Goal: Check status: Check status

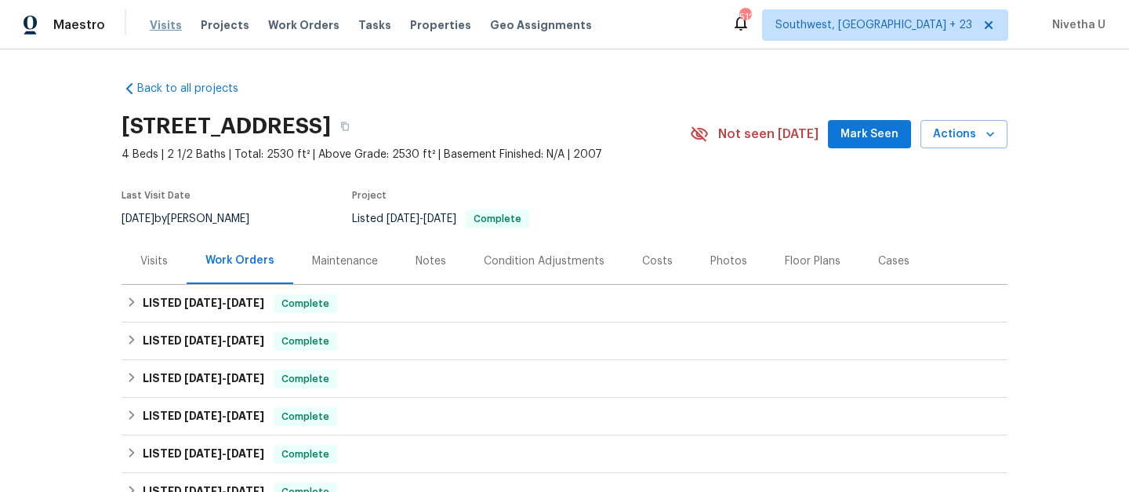
click at [158, 23] on span "Visits" at bounding box center [166, 25] width 32 height 16
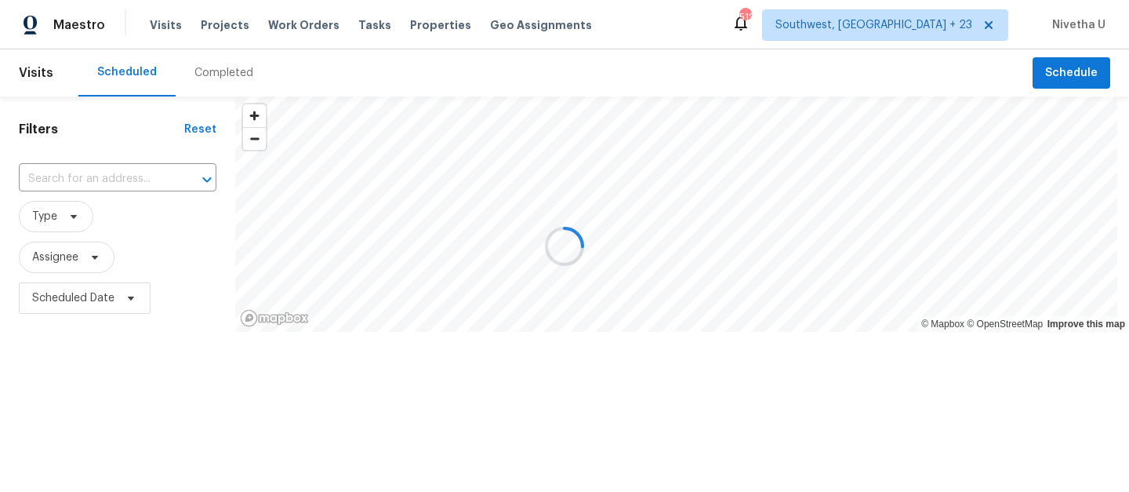
click at [216, 71] on div at bounding box center [564, 246] width 1129 height 492
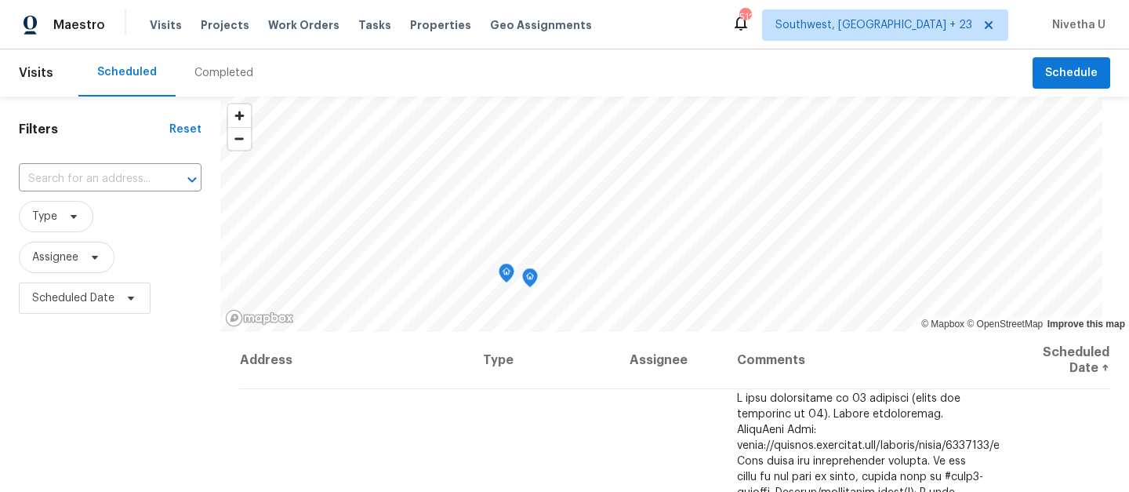
click at [216, 71] on div "Completed" at bounding box center [223, 73] width 59 height 16
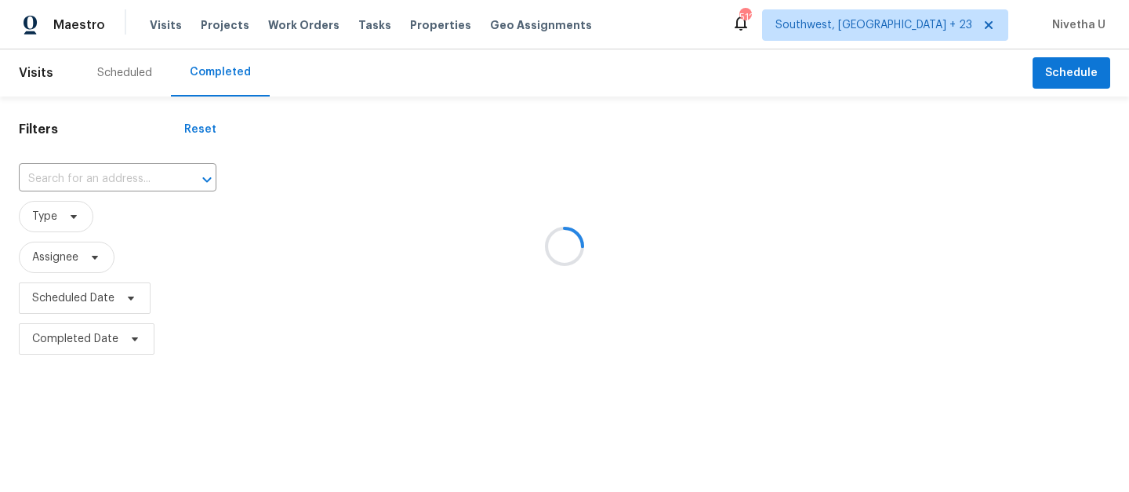
click at [89, 175] on div at bounding box center [564, 246] width 1129 height 492
click at [89, 175] on input "text" at bounding box center [96, 179] width 154 height 24
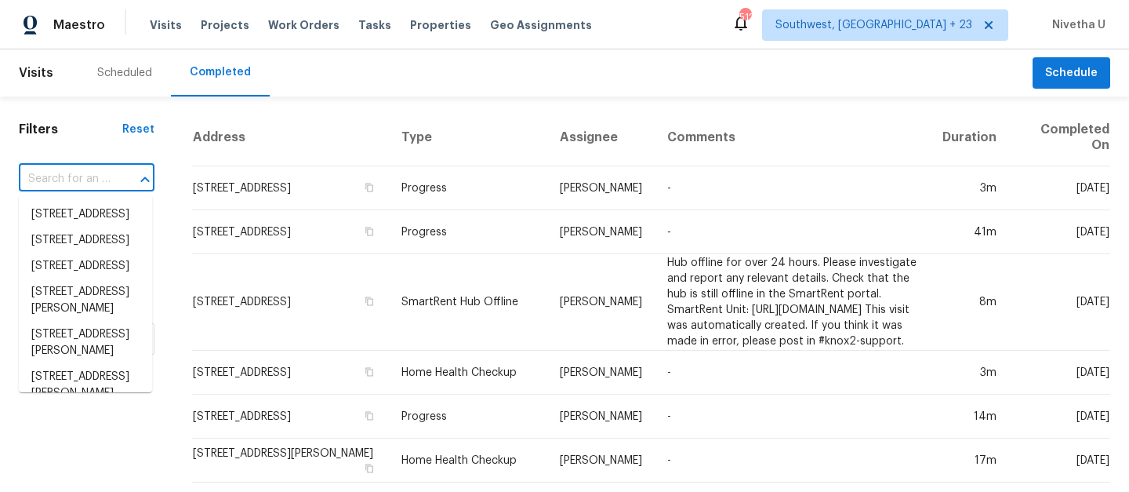
paste input "[STREET_ADDRESS][PERSON_NAME][US_STATE]"
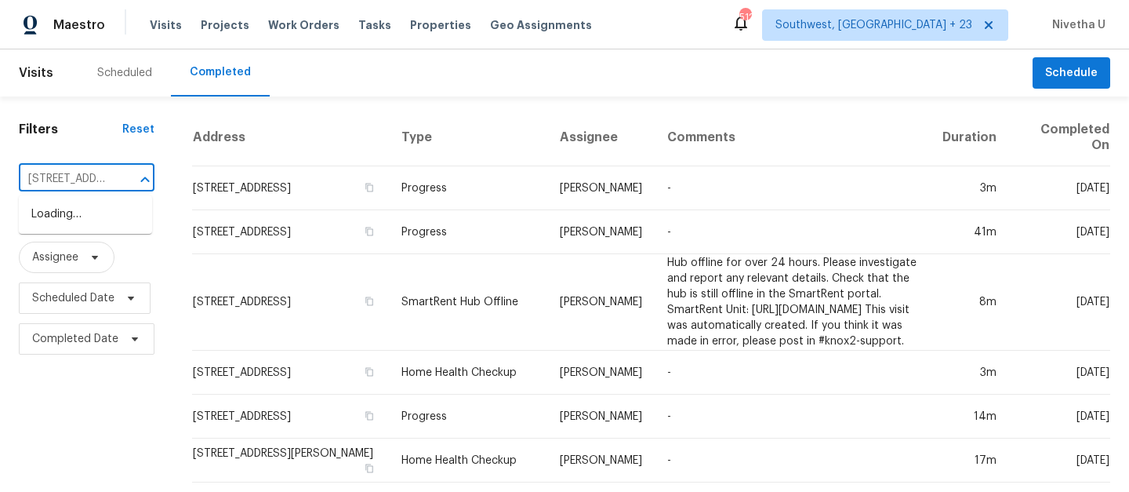
scroll to position [0, 146]
type input "[STREET_ADDRESS][PERSON_NAME][US_STATE]"
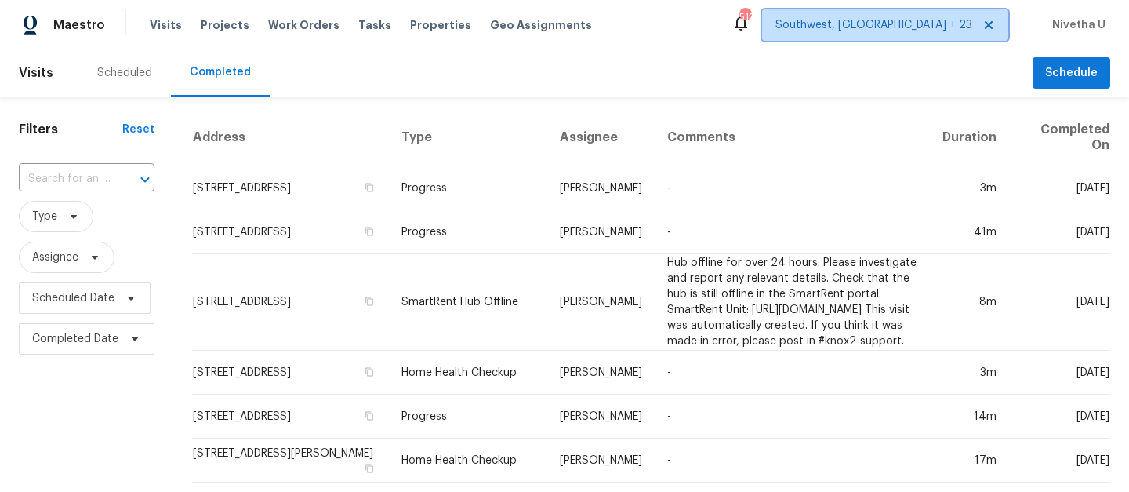
click at [940, 14] on span "Southwest, [GEOGRAPHIC_DATA] + 23" at bounding box center [885, 24] width 246 height 31
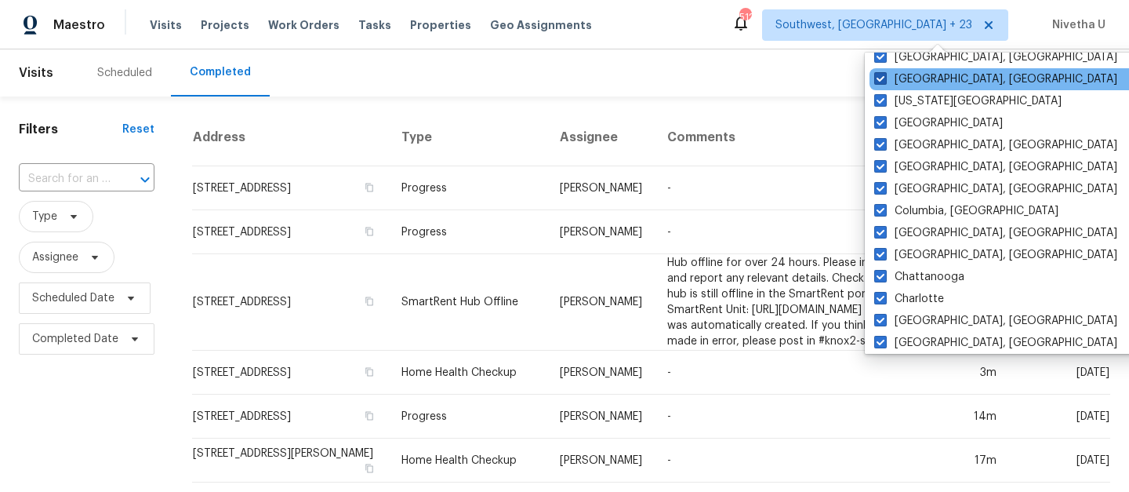
scroll to position [655, 0]
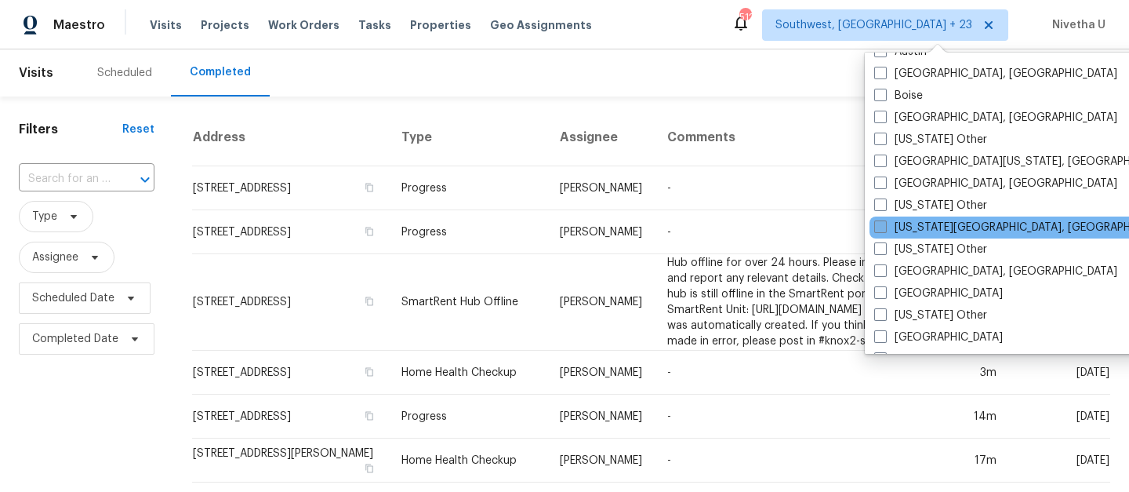
click at [929, 221] on label "[US_STATE][GEOGRAPHIC_DATA], [GEOGRAPHIC_DATA]" at bounding box center [1025, 228] width 302 height 16
click at [884, 221] on input "[US_STATE][GEOGRAPHIC_DATA], [GEOGRAPHIC_DATA]" at bounding box center [879, 225] width 10 height 10
checkbox input "true"
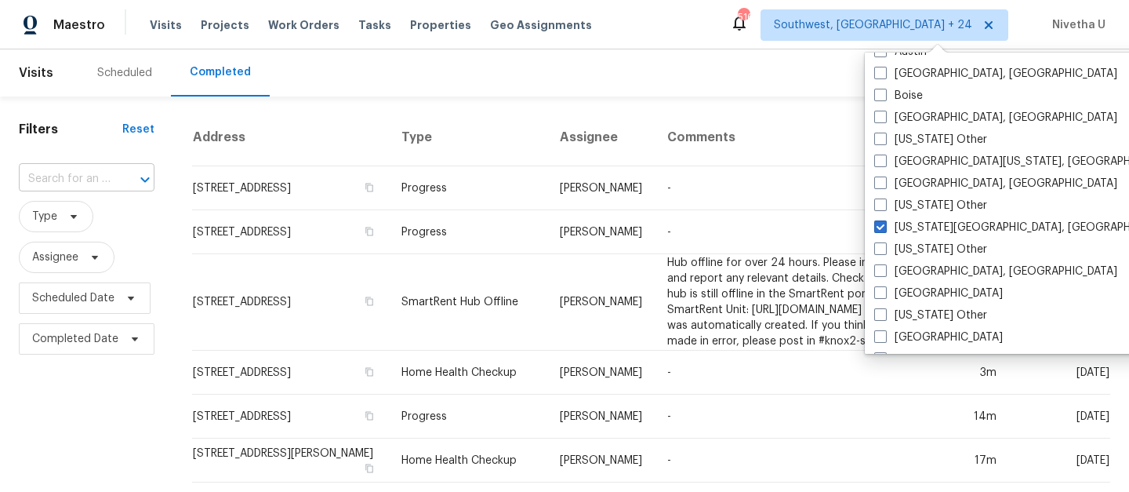
click at [78, 180] on input "text" at bounding box center [65, 179] width 92 height 24
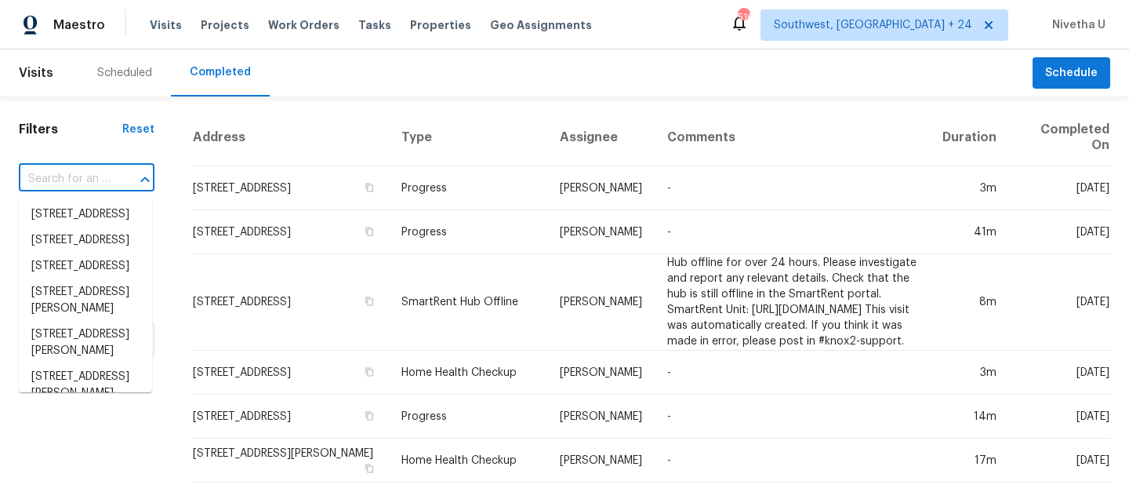
click at [78, 180] on input "text" at bounding box center [65, 179] width 92 height 24
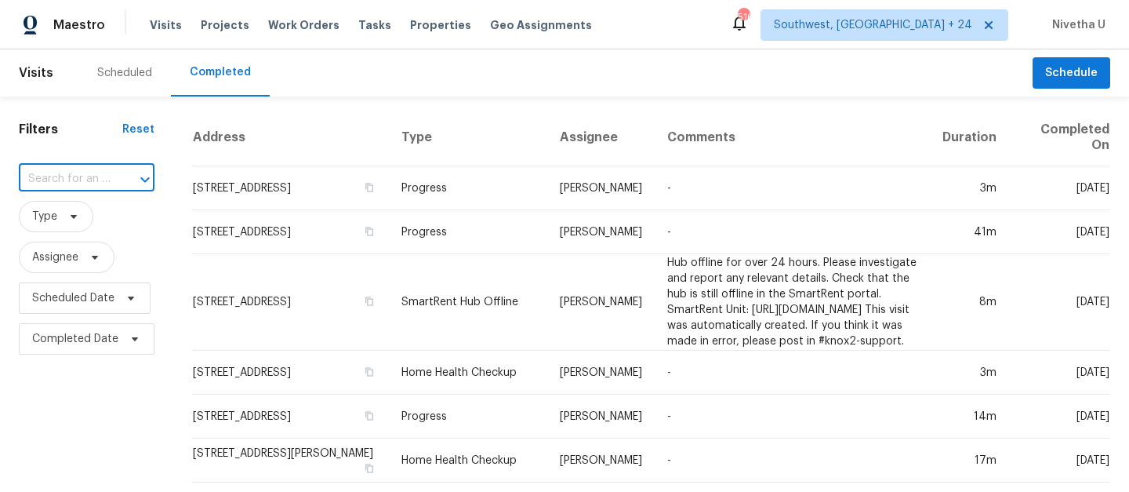
paste input "[STREET_ADDRESS][PERSON_NAME][US_STATE]"
type input "[STREET_ADDRESS][PERSON_NAME][US_STATE]"
click at [98, 214] on li "[STREET_ADDRESS][PERSON_NAME][US_STATE]" at bounding box center [85, 231] width 133 height 59
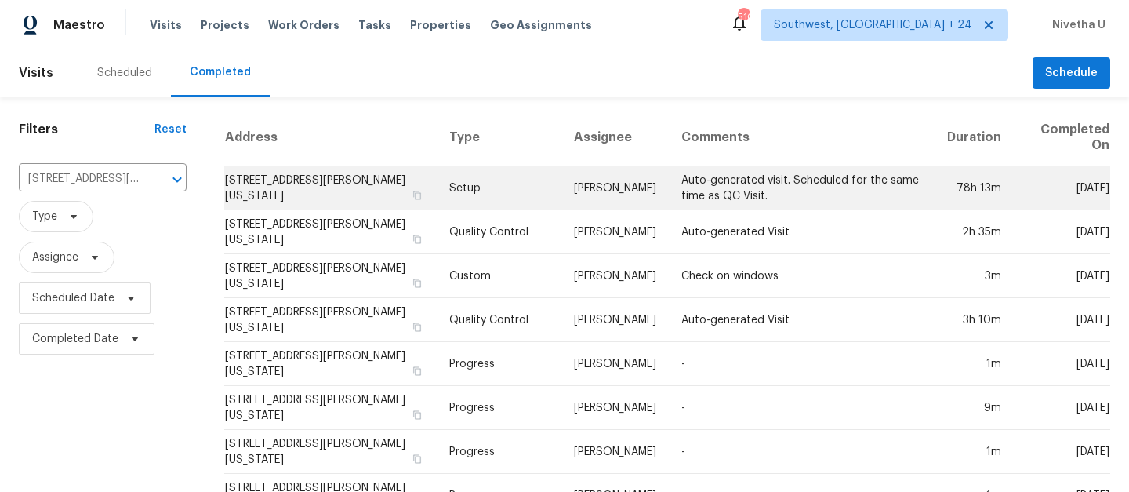
click at [488, 185] on td "Setup" at bounding box center [499, 188] width 125 height 44
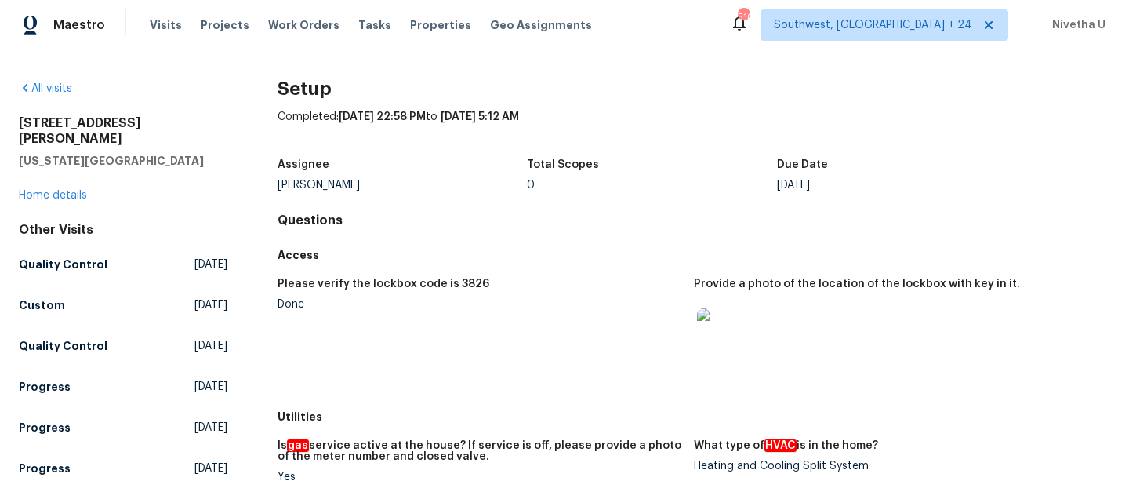
scroll to position [1270, 0]
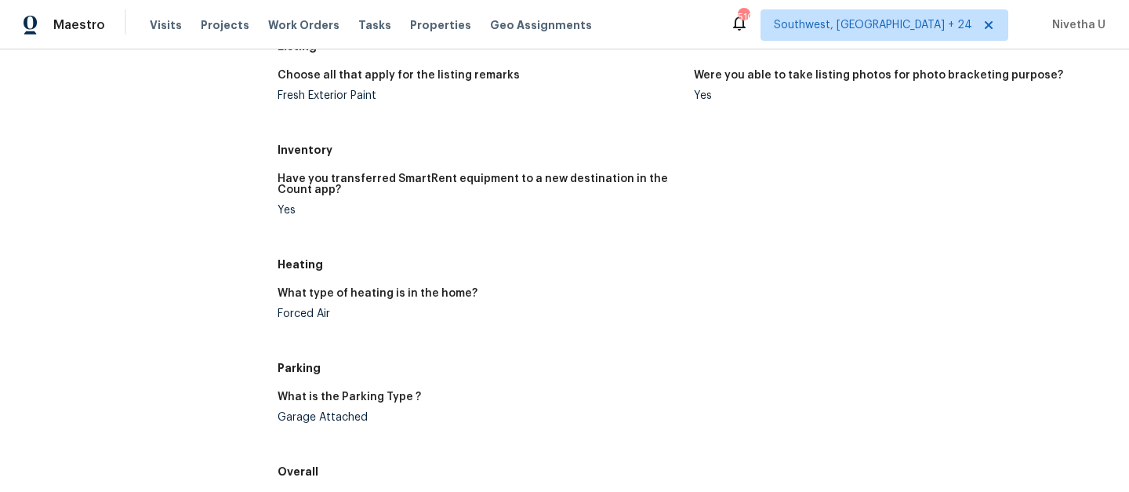
click at [299, 304] on div "What type of heating is in the home?" at bounding box center [480, 298] width 404 height 20
click at [299, 314] on div "Forced Air" at bounding box center [480, 313] width 404 height 11
copy div "Forced Air"
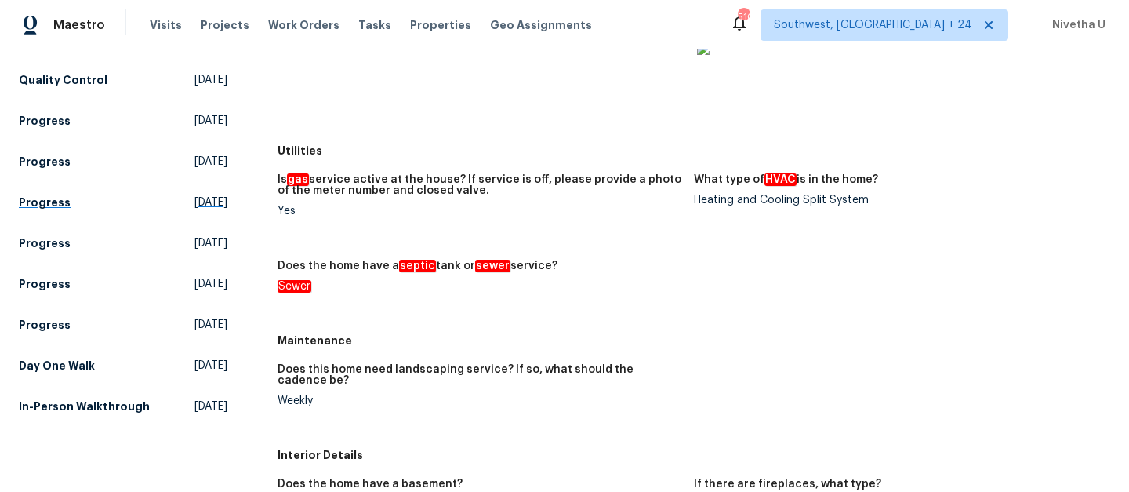
scroll to position [280, 0]
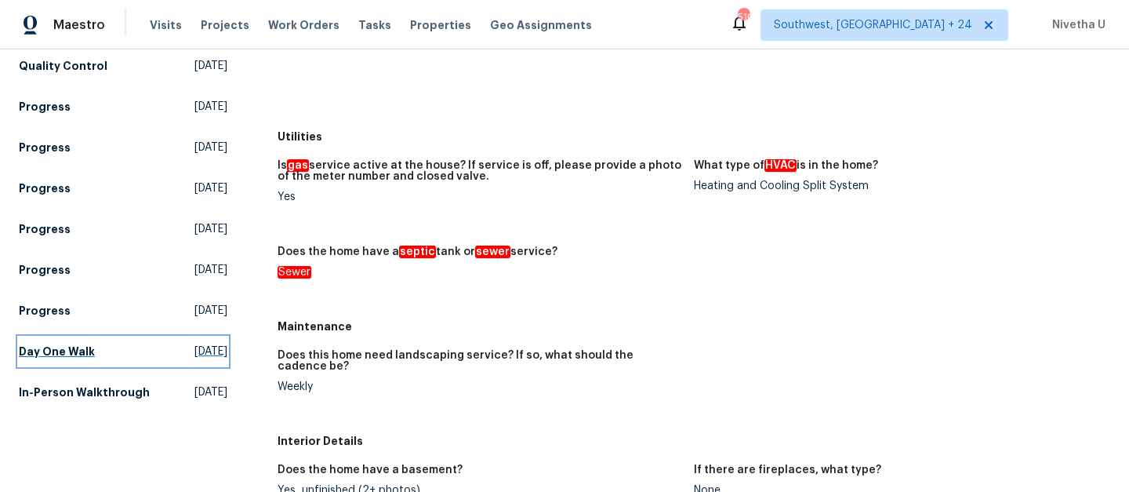
click at [85, 343] on h5 "Day One Walk" at bounding box center [57, 351] width 76 height 16
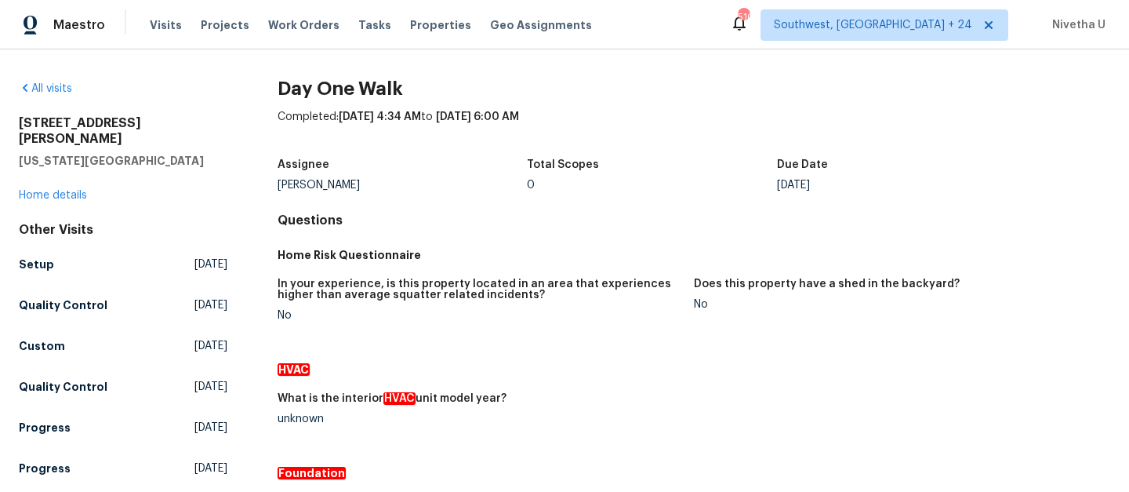
scroll to position [513, 0]
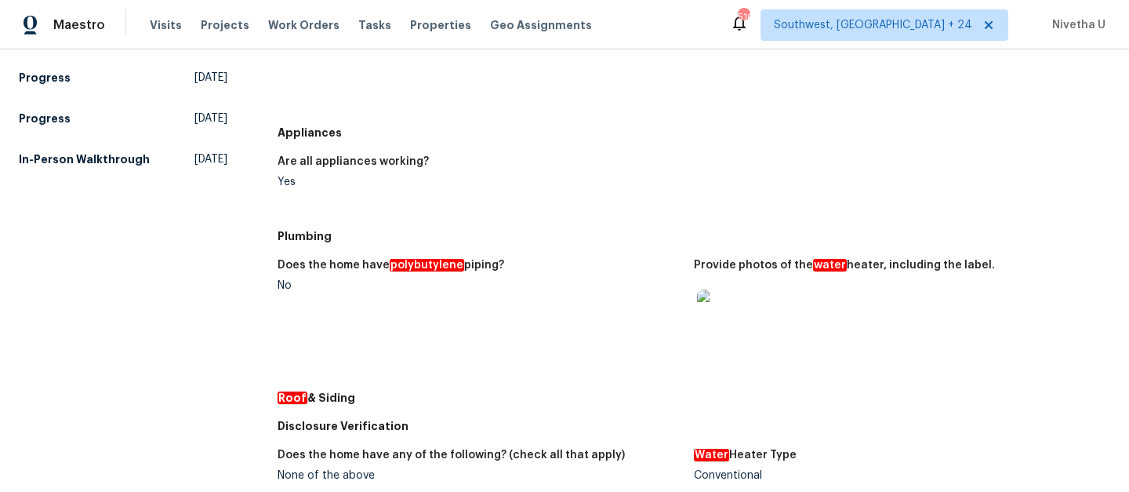
click at [714, 325] on img at bounding box center [722, 314] width 50 height 50
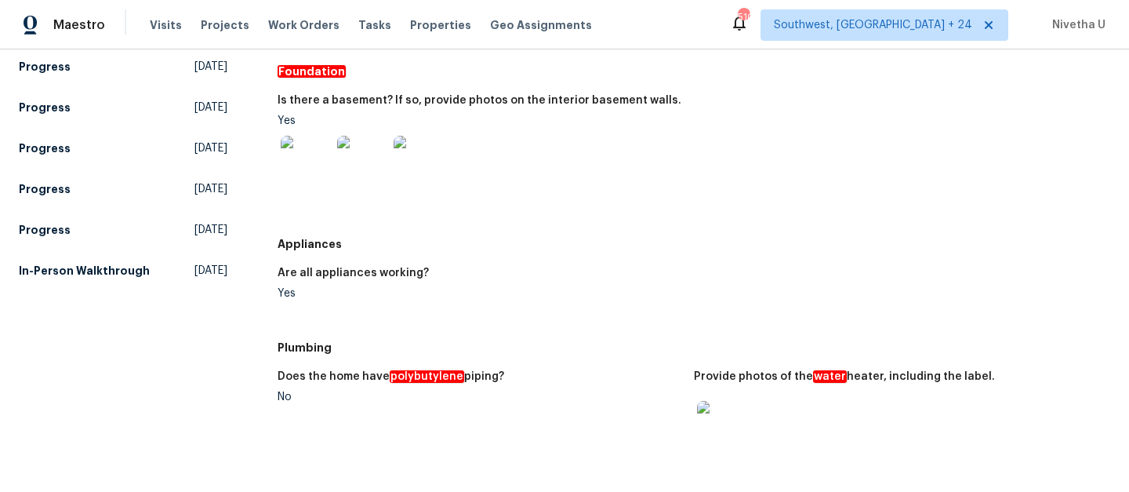
scroll to position [401, 0]
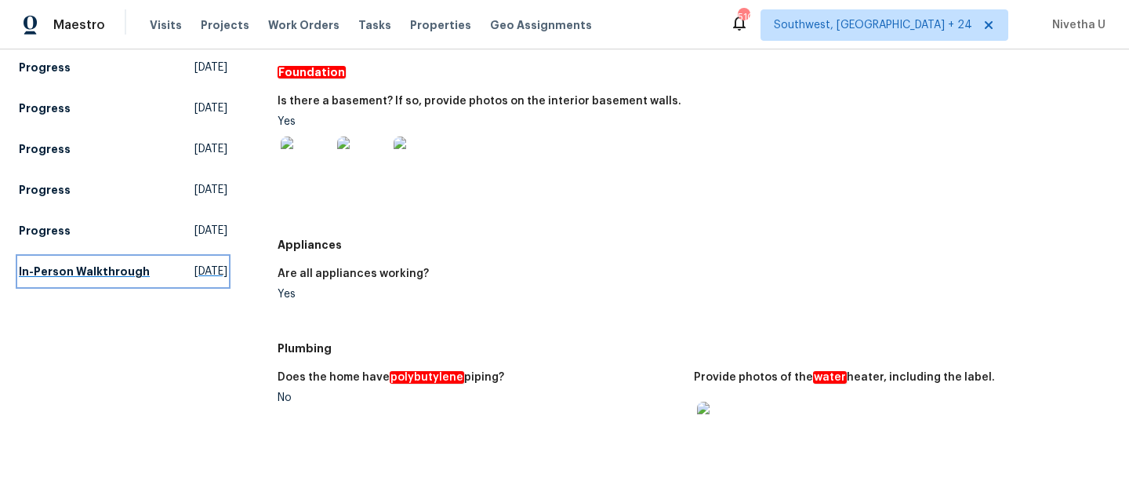
click at [88, 275] on h5 "In-Person Walkthrough" at bounding box center [84, 271] width 131 height 16
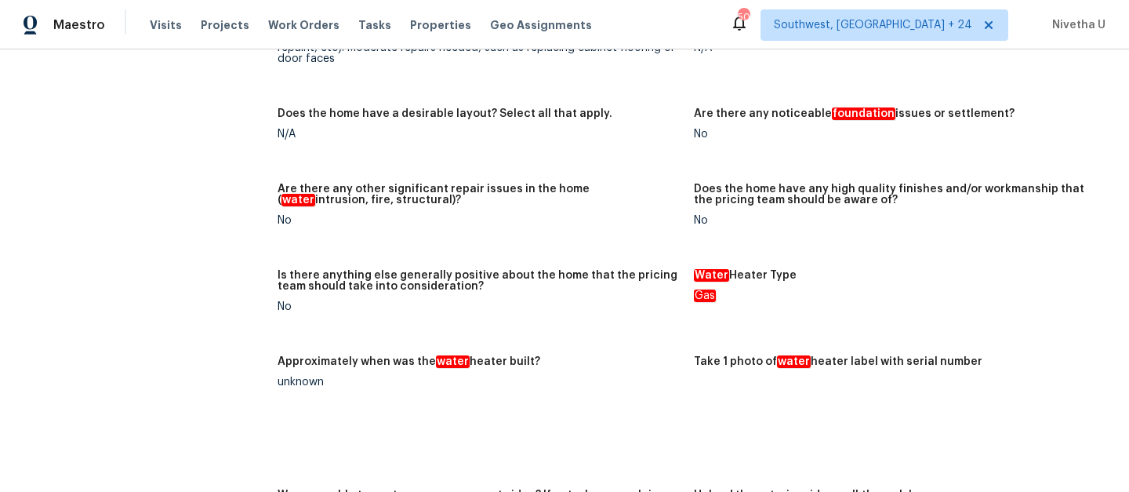
scroll to position [3158, 0]
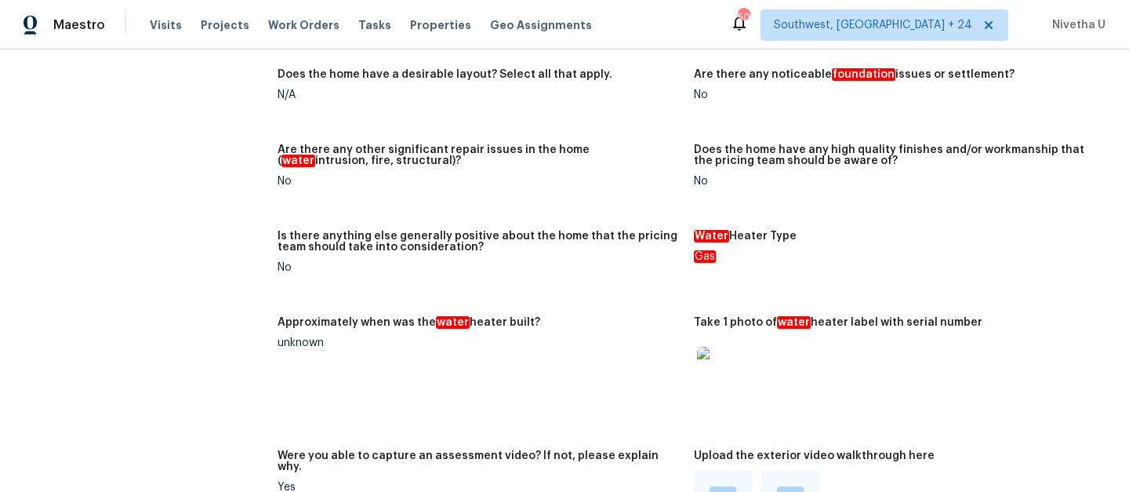
click at [722, 365] on img at bounding box center [722, 372] width 50 height 50
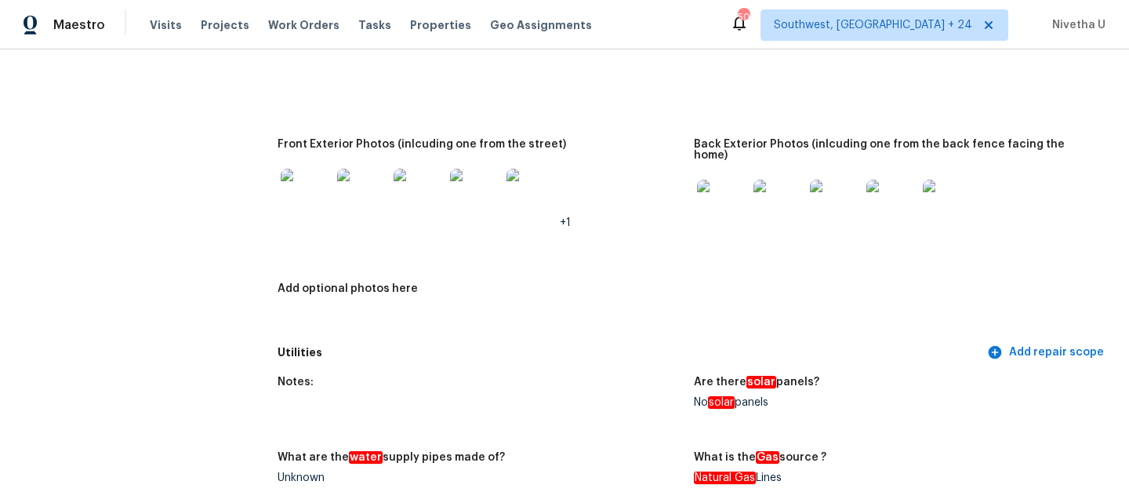
scroll to position [0, 0]
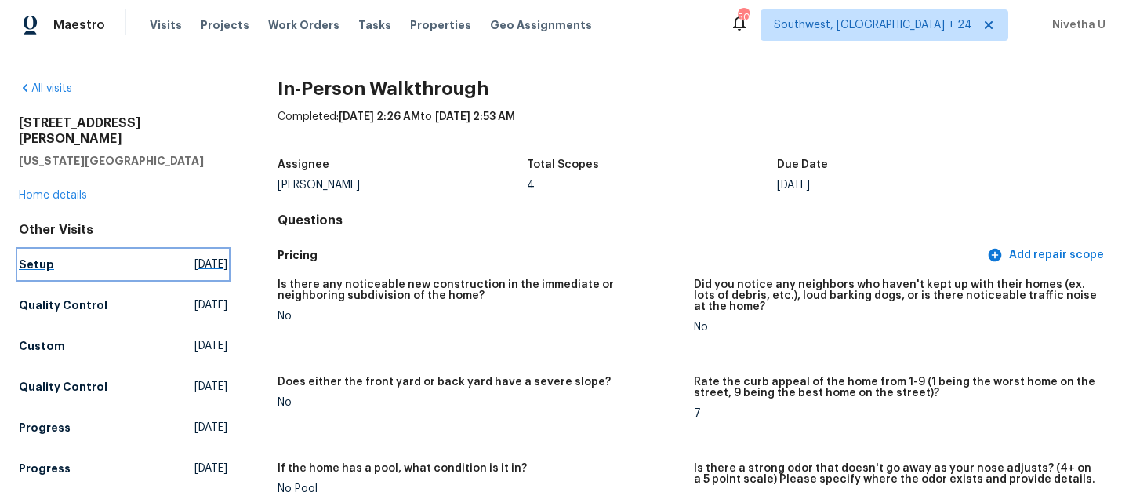
click at [87, 250] on link "Setup Wed, Oct 08 2025" at bounding box center [123, 264] width 209 height 28
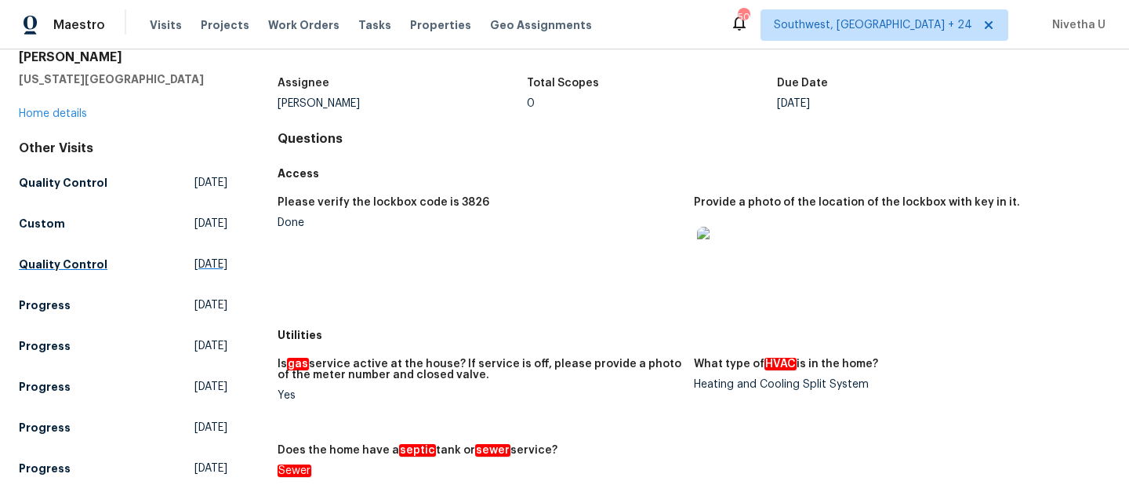
scroll to position [119, 0]
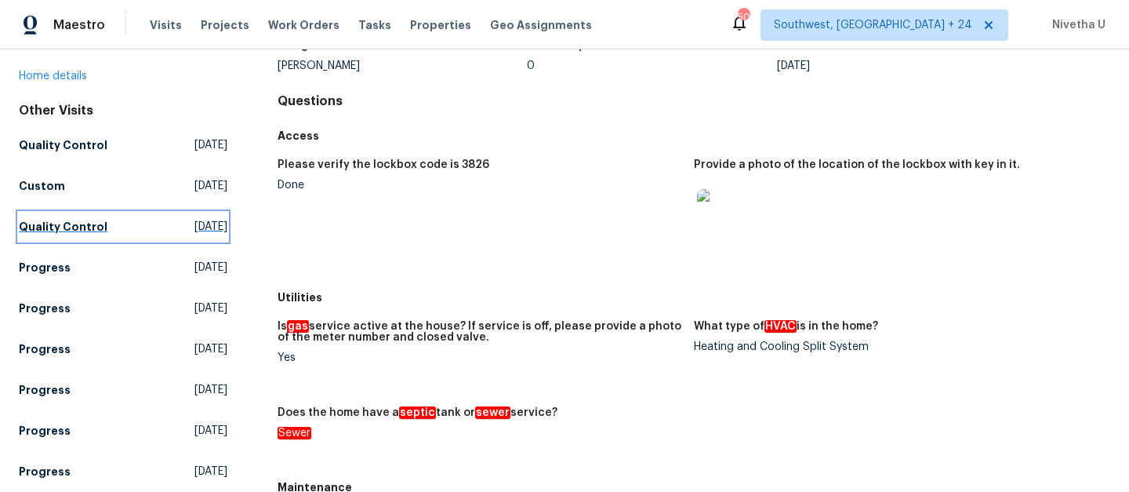
click at [82, 219] on h5 "Quality Control" at bounding box center [63, 227] width 89 height 16
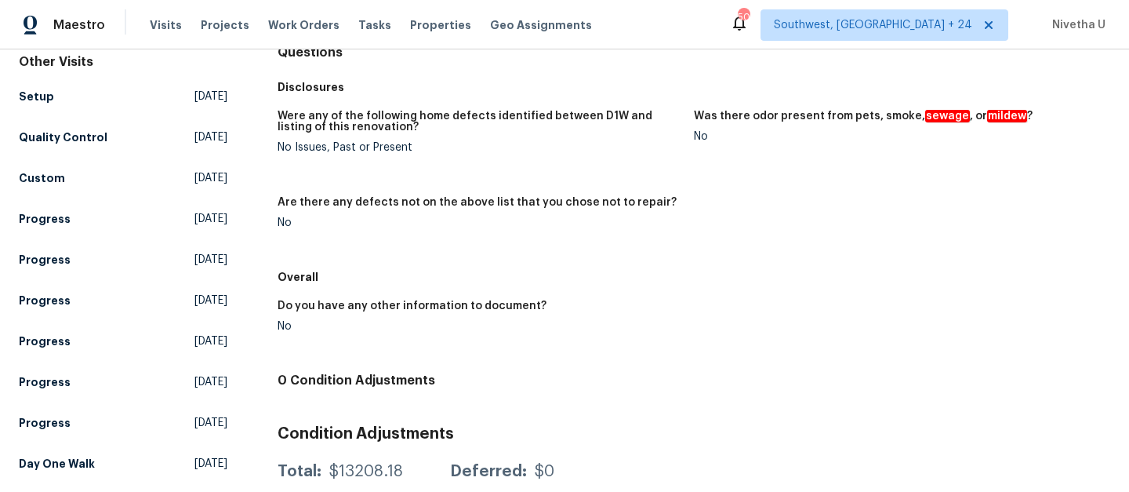
scroll to position [227, 0]
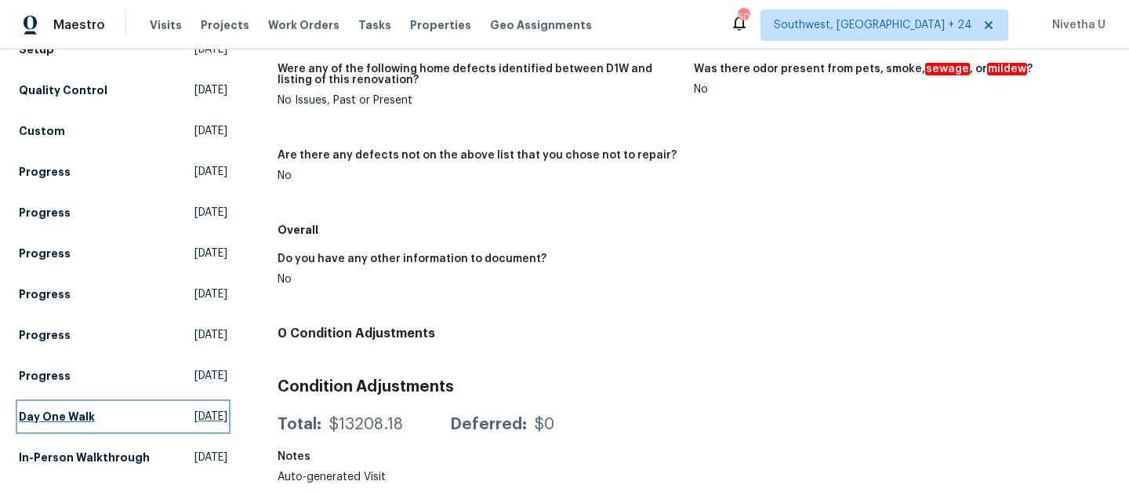
click at [66, 402] on link "Day One Walk Thu, Sep 18 2025" at bounding box center [123, 416] width 209 height 28
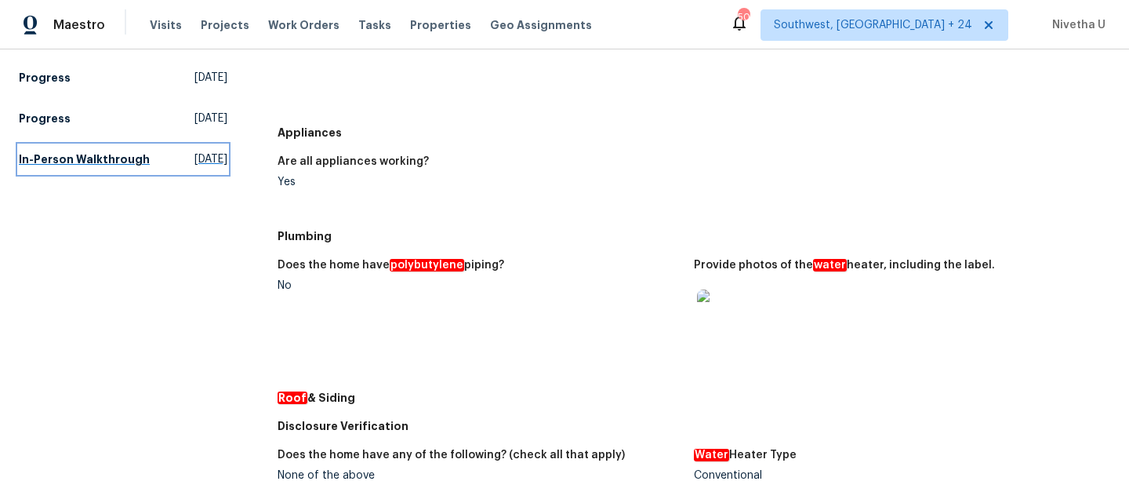
click at [105, 157] on h5 "In-Person Walkthrough" at bounding box center [84, 159] width 131 height 16
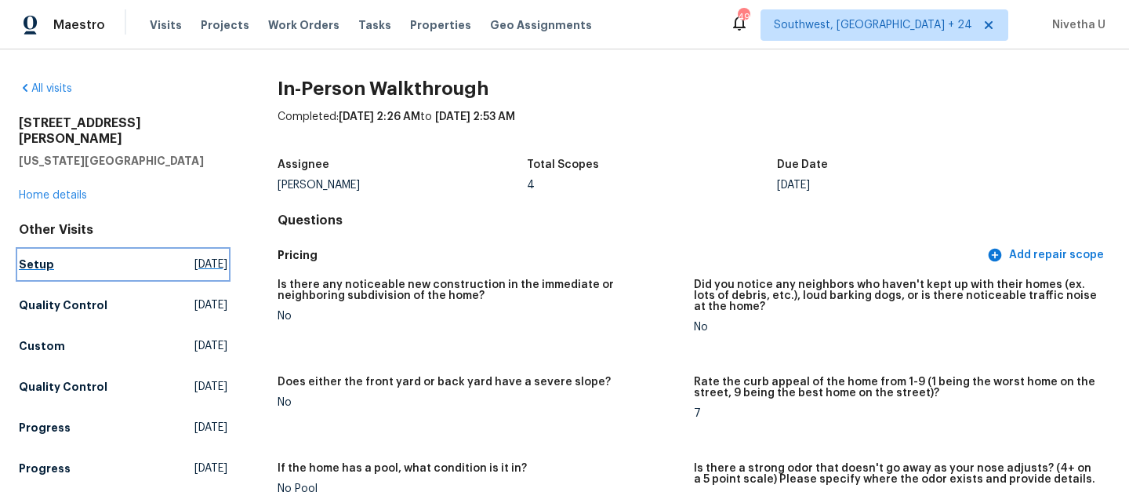
click at [73, 256] on link "Setup Wed, Oct 08 2025" at bounding box center [123, 264] width 209 height 28
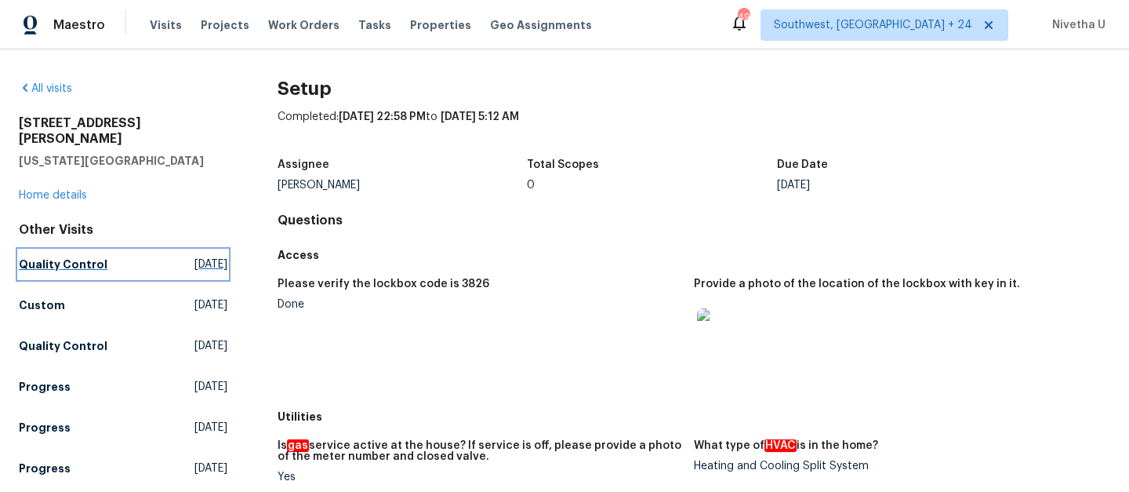
click at [73, 256] on h5 "Quality Control" at bounding box center [63, 264] width 89 height 16
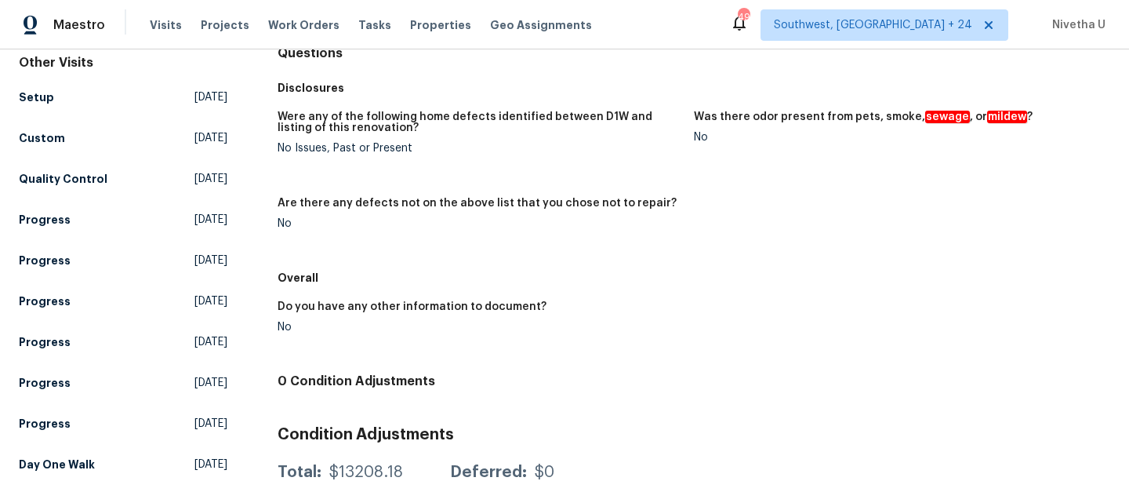
scroll to position [227, 0]
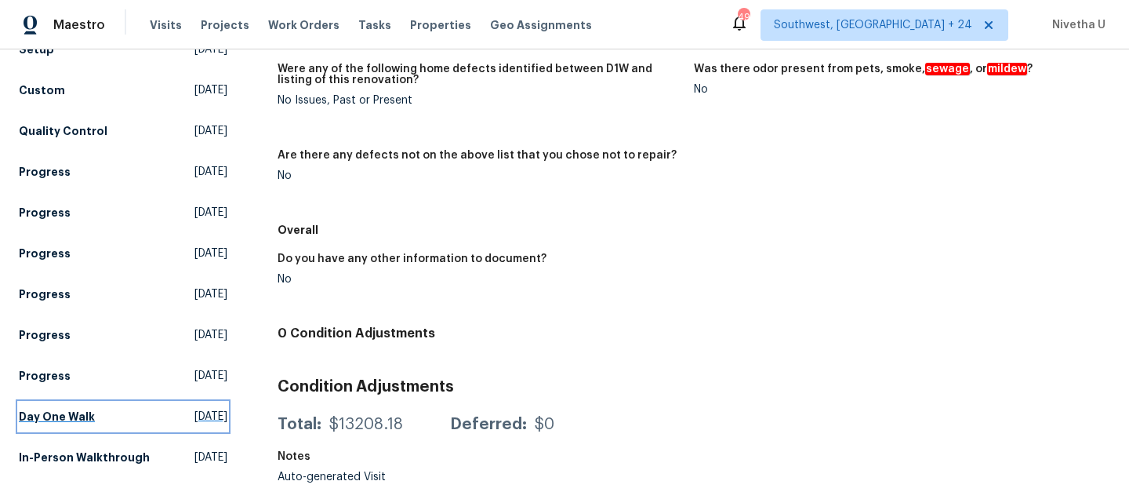
click at [69, 409] on h5 "Day One Walk" at bounding box center [57, 417] width 76 height 16
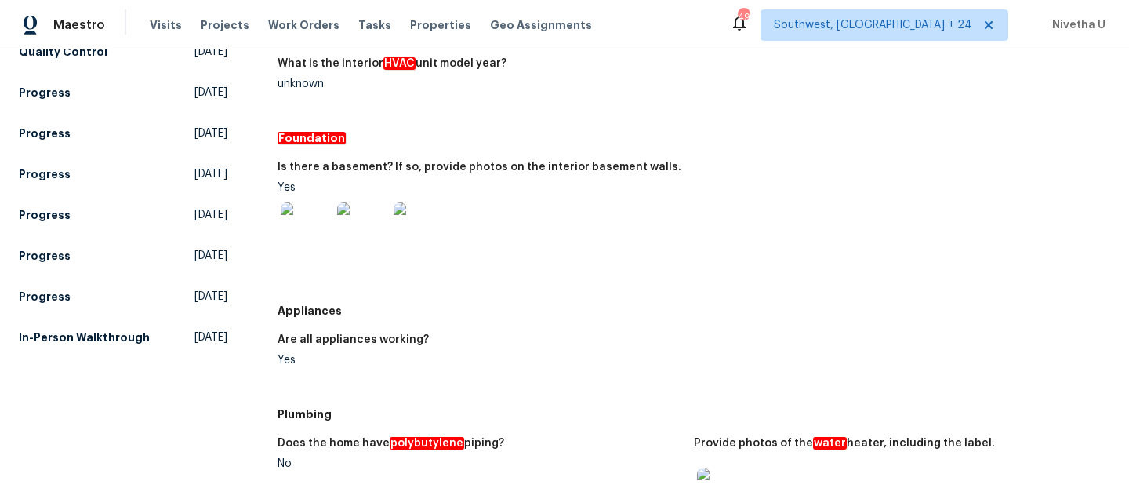
scroll to position [338, 0]
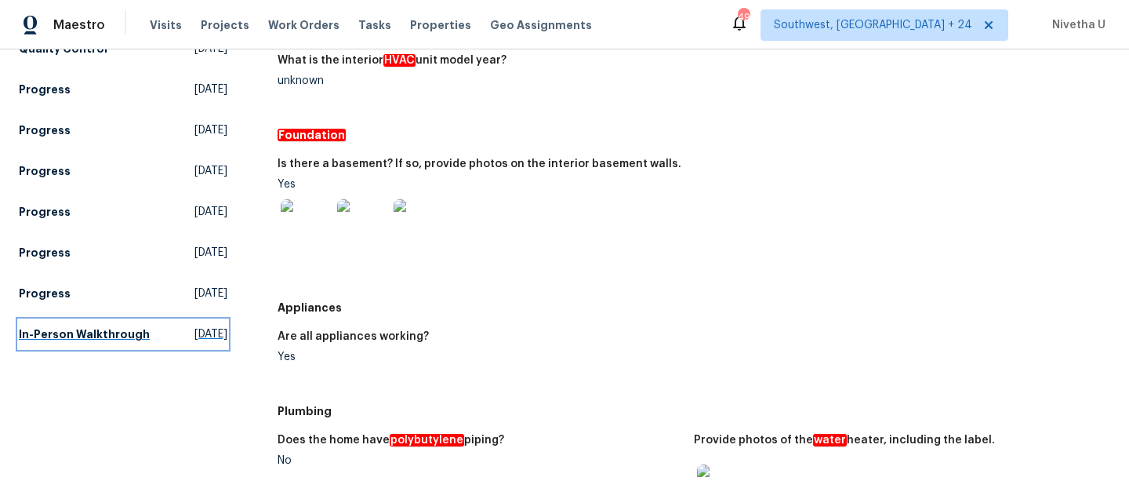
click at [113, 334] on h5 "In-Person Walkthrough" at bounding box center [84, 334] width 131 height 16
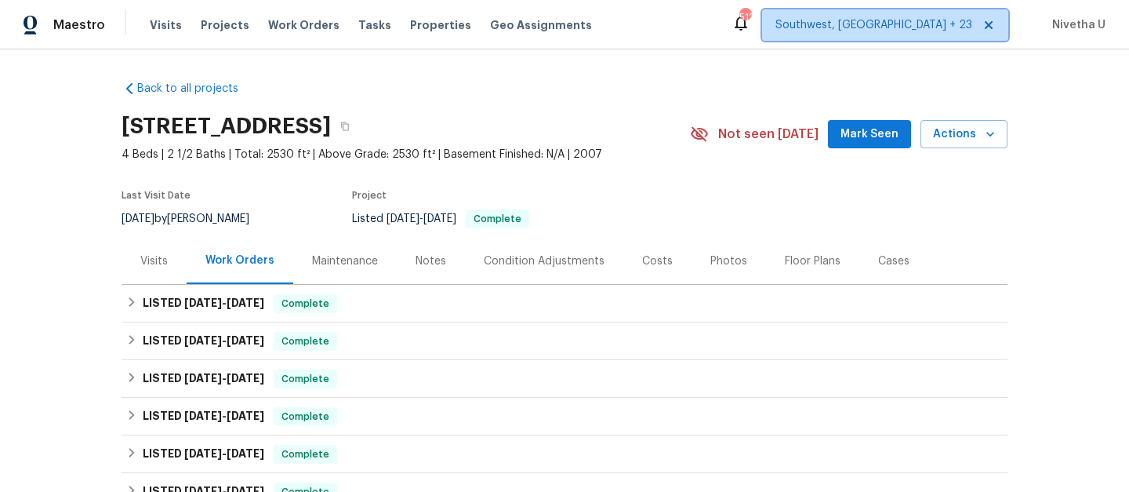
click at [937, 34] on span "Southwest, [GEOGRAPHIC_DATA] + 23" at bounding box center [885, 24] width 246 height 31
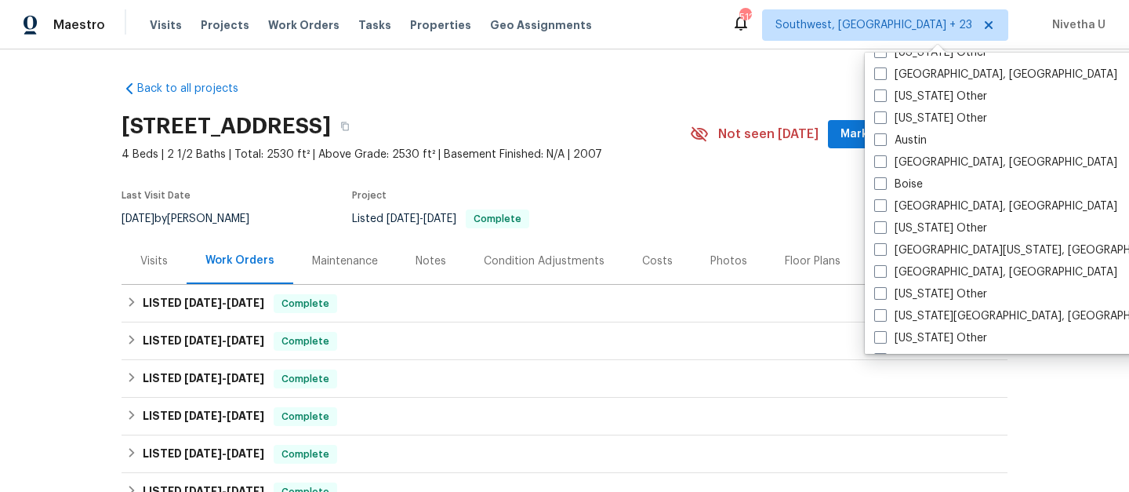
scroll to position [570, 0]
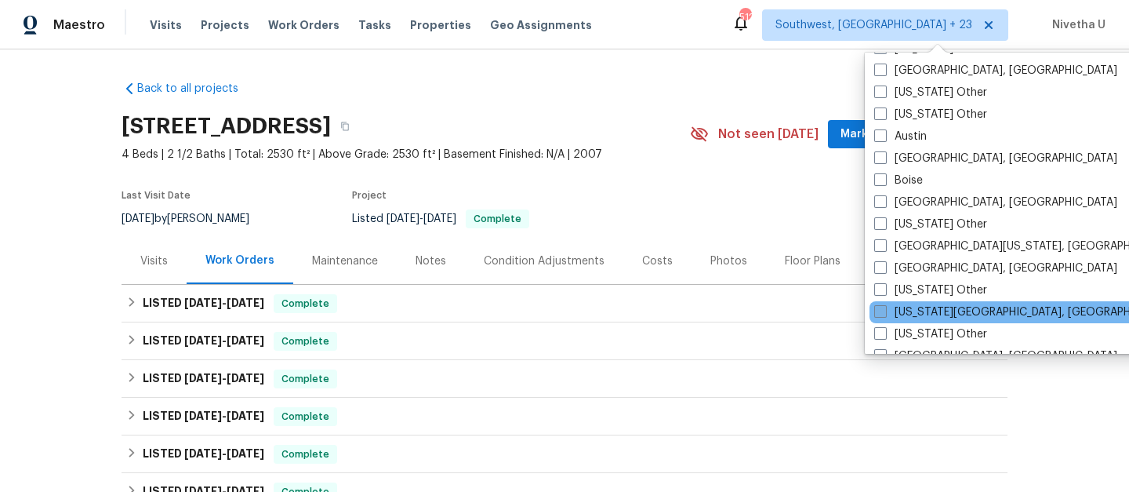
click at [925, 314] on label "[US_STATE][GEOGRAPHIC_DATA], [GEOGRAPHIC_DATA]" at bounding box center [1025, 312] width 302 height 16
click at [884, 314] on input "[US_STATE][GEOGRAPHIC_DATA], [GEOGRAPHIC_DATA]" at bounding box center [879, 309] width 10 height 10
checkbox input "true"
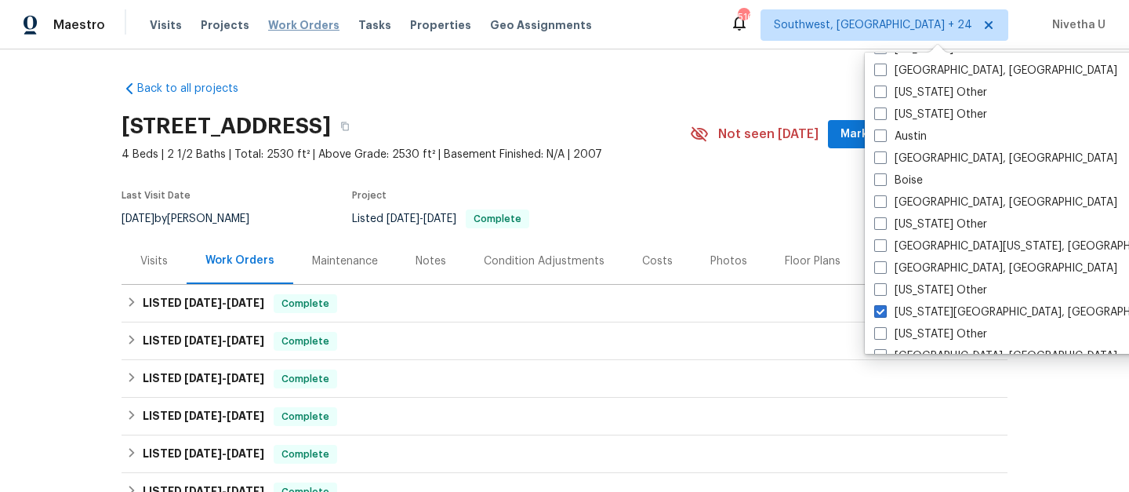
click at [272, 26] on span "Work Orders" at bounding box center [303, 25] width 71 height 16
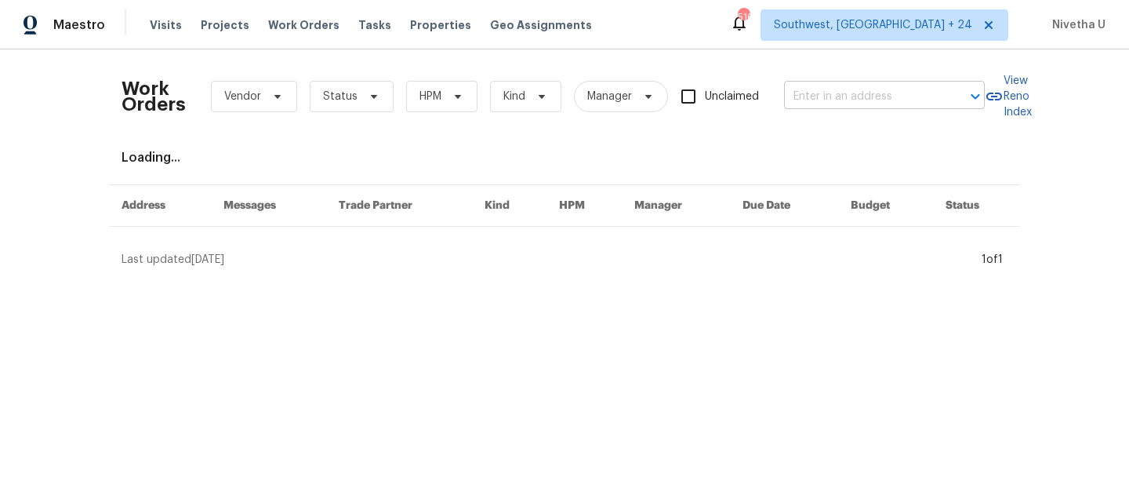
click at [811, 102] on input "text" at bounding box center [862, 97] width 157 height 24
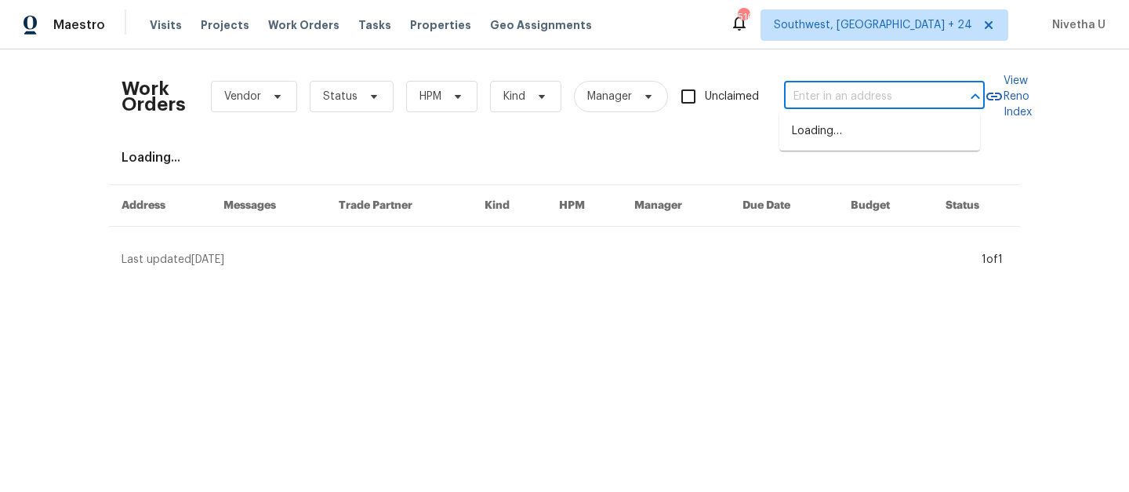
paste input "[STREET_ADDRESS][PERSON_NAME][US_STATE]"
type input "[STREET_ADDRESS][PERSON_NAME][US_STATE]"
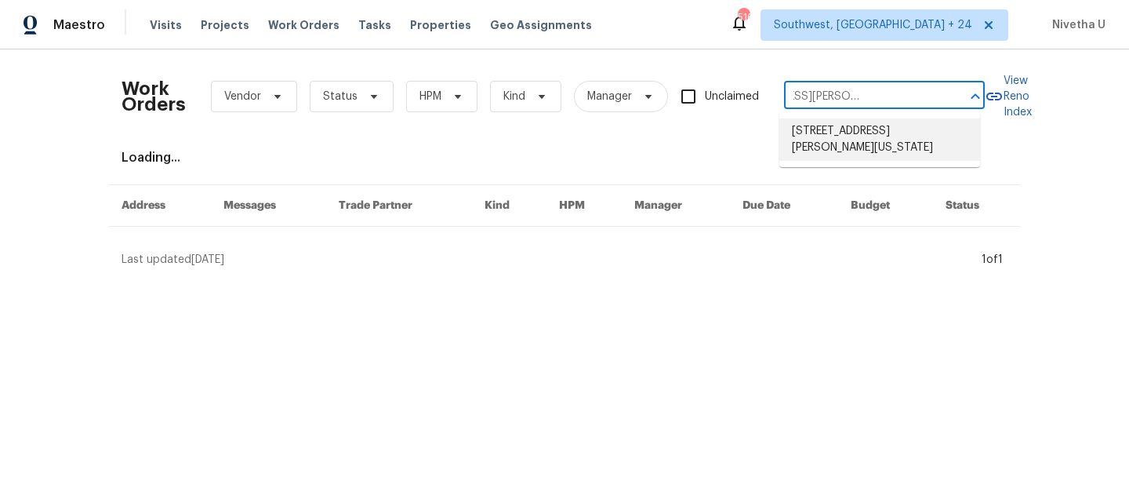
click at [837, 135] on li "[STREET_ADDRESS][PERSON_NAME][US_STATE]" at bounding box center [879, 139] width 201 height 42
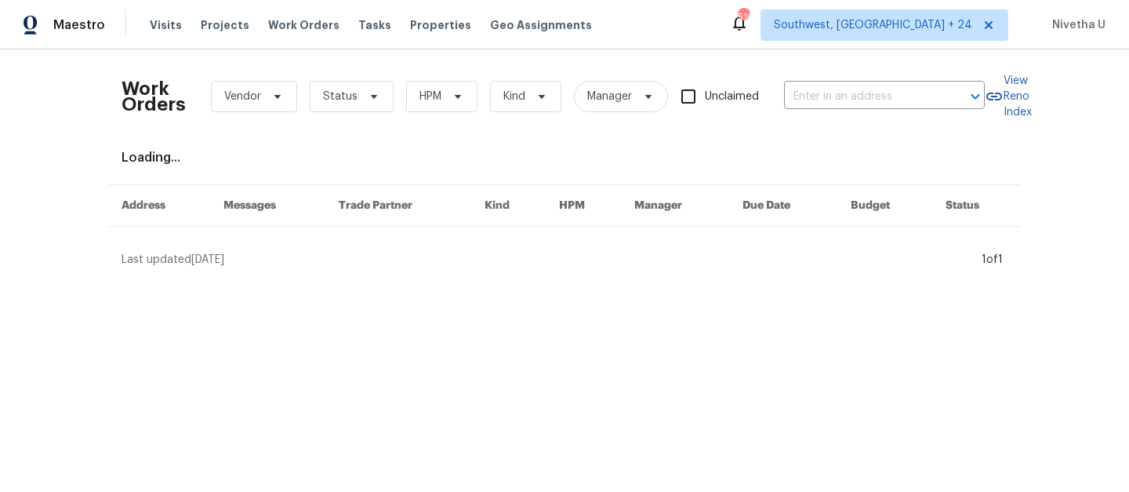
type input "[STREET_ADDRESS][PERSON_NAME][US_STATE]"
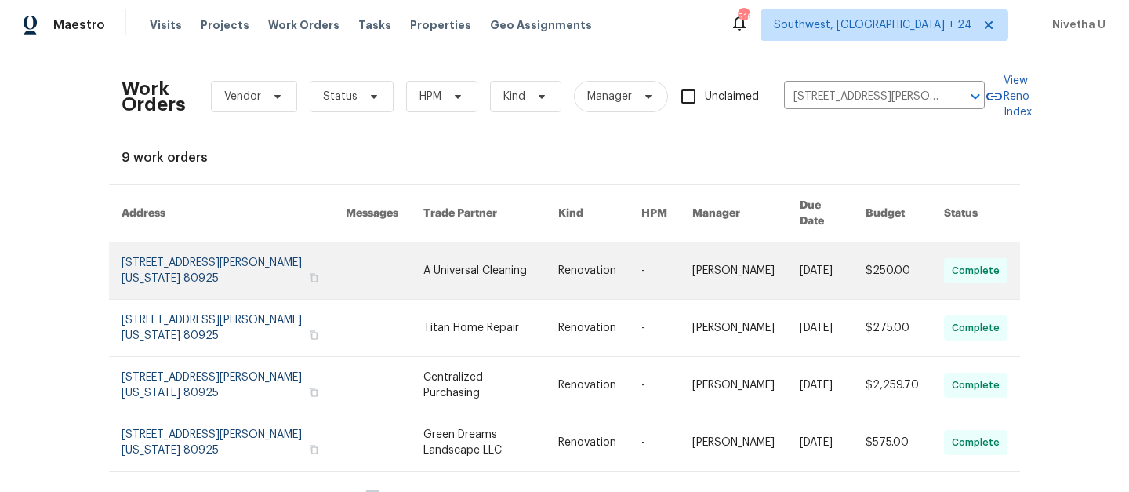
click at [187, 260] on link at bounding box center [234, 270] width 224 height 56
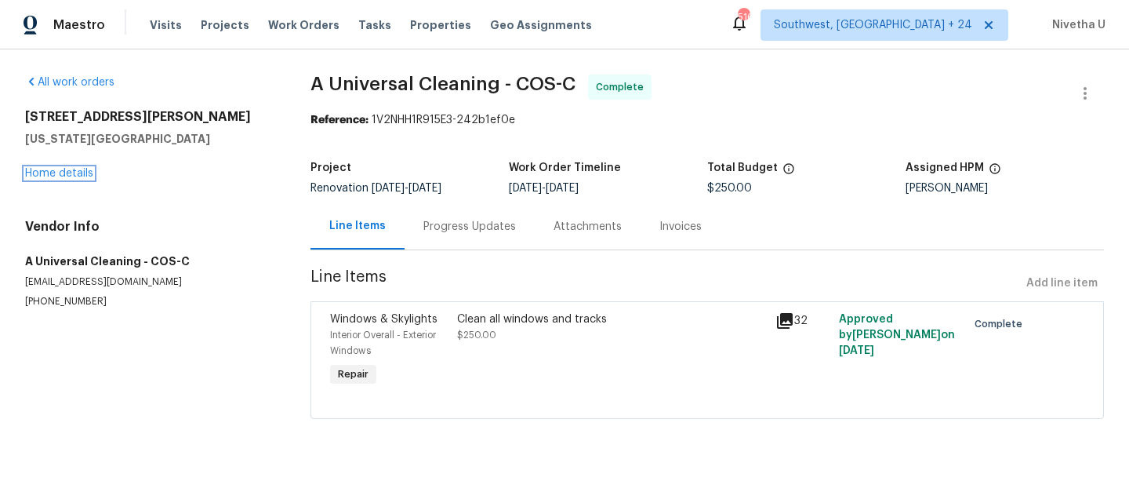
click at [67, 174] on link "Home details" at bounding box center [59, 173] width 68 height 11
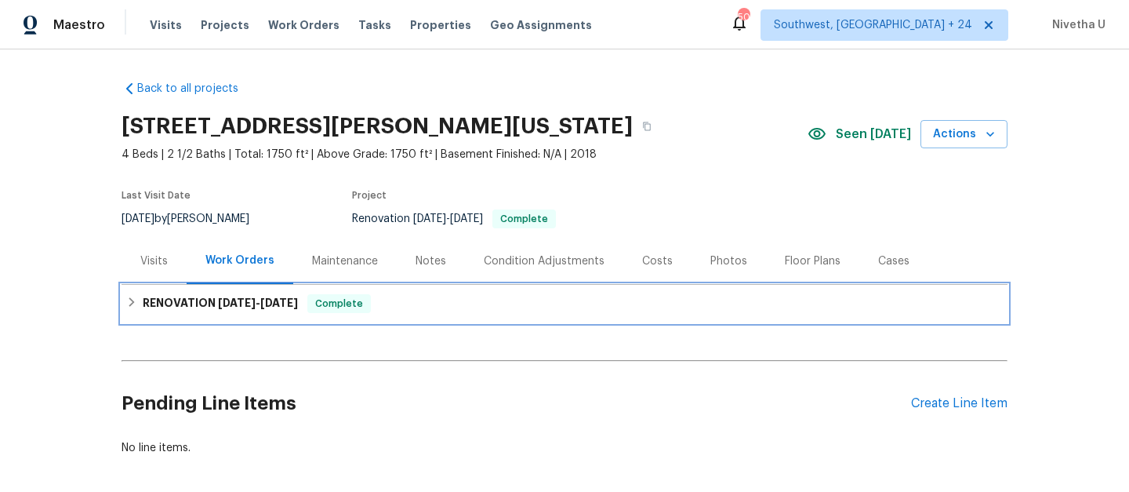
click at [395, 303] on div "RENOVATION [DATE] - [DATE] Complete" at bounding box center [564, 303] width 877 height 19
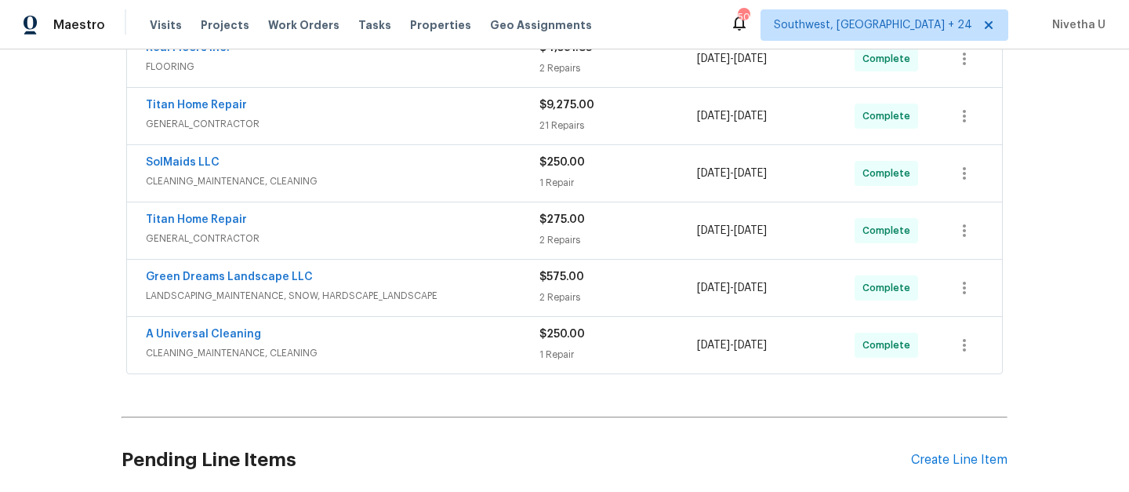
scroll to position [380, 0]
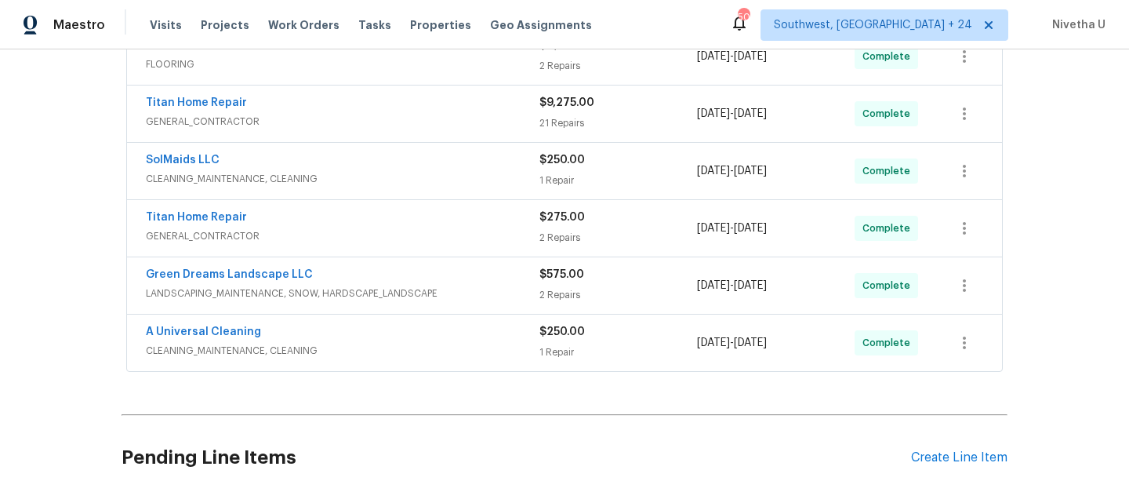
click at [444, 357] on span "CLEANING_MAINTENANCE, CLEANING" at bounding box center [343, 351] width 394 height 16
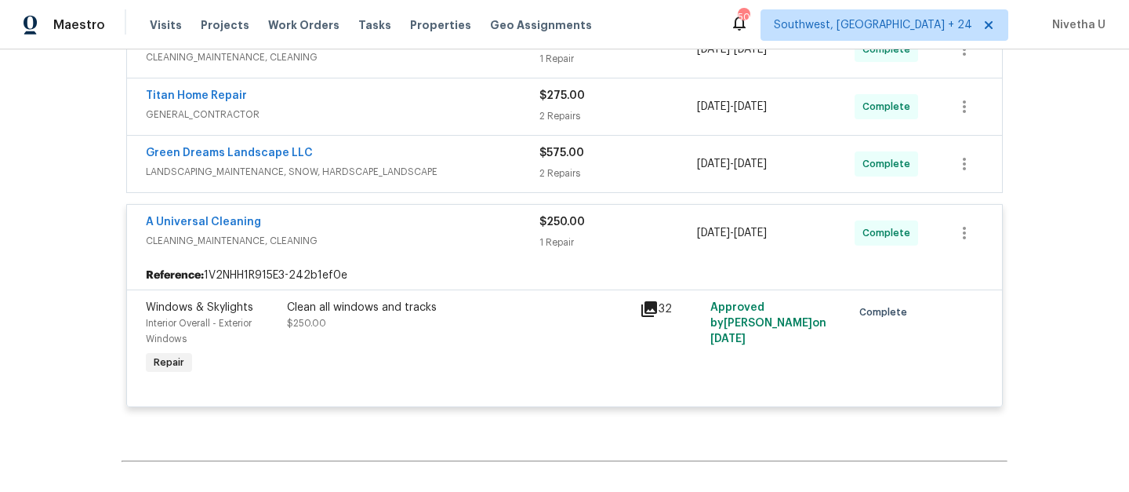
scroll to position [509, 0]
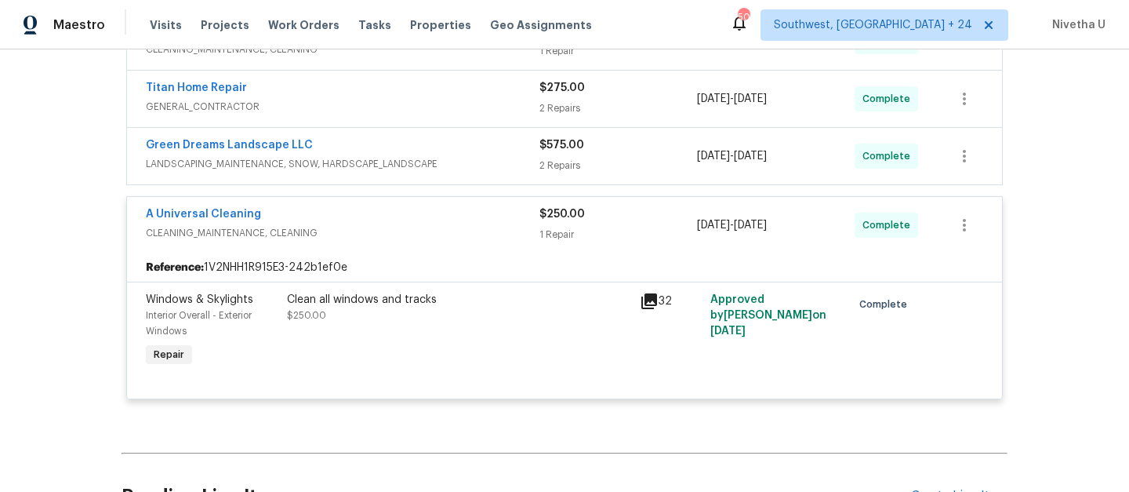
click at [466, 228] on span "CLEANING_MAINTENANCE, CLEANING" at bounding box center [343, 233] width 394 height 16
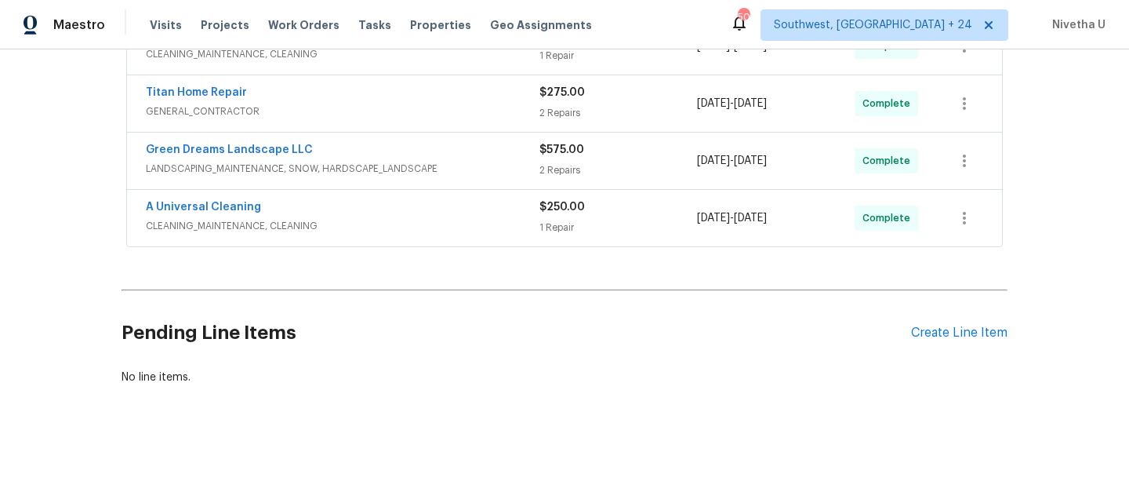
click at [467, 161] on span "LANDSCAPING_MAINTENANCE, SNOW, HARDSCAPE_LANDSCAPE" at bounding box center [343, 169] width 394 height 16
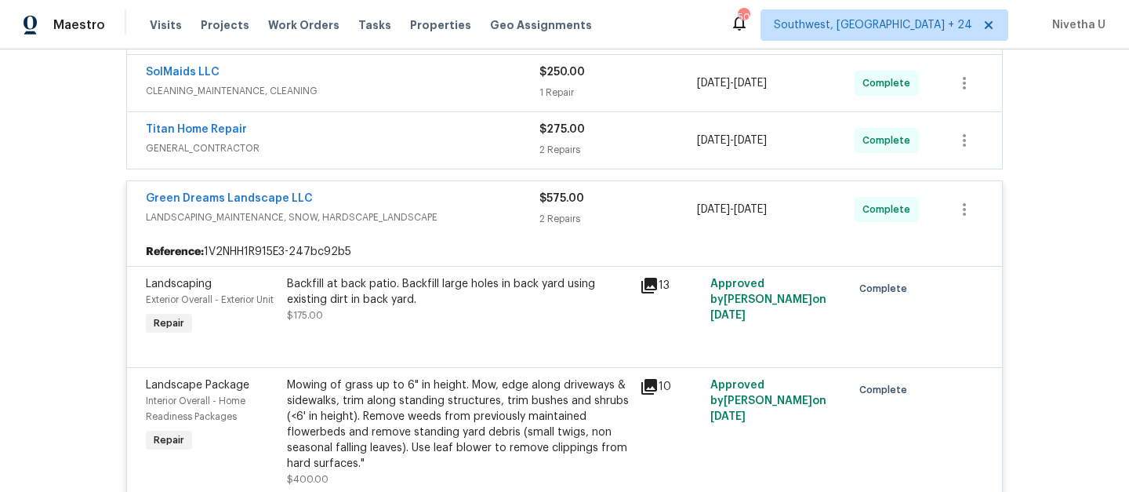
scroll to position [461, 0]
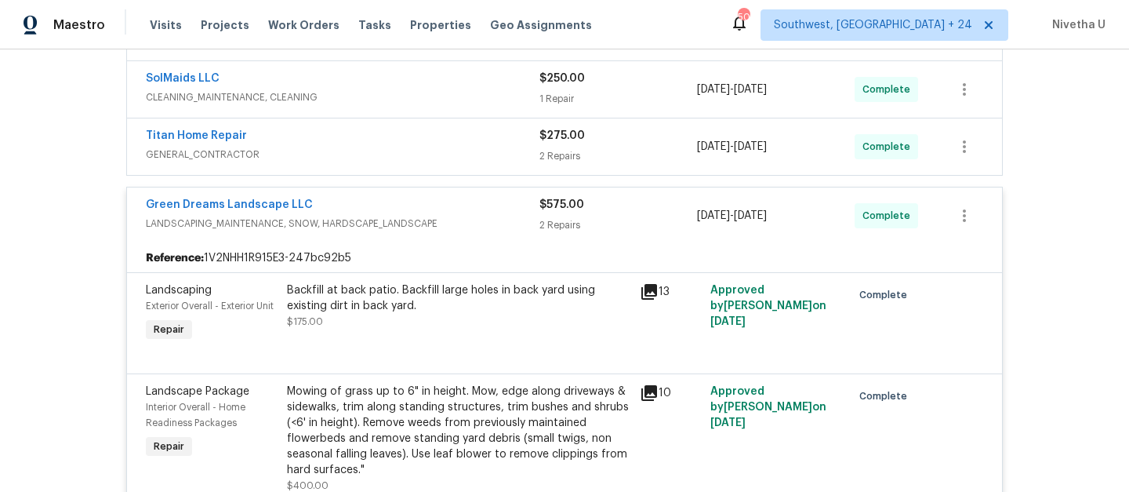
click at [498, 221] on span "LANDSCAPING_MAINTENANCE, SNOW, HARDSCAPE_LANDSCAPE" at bounding box center [343, 224] width 394 height 16
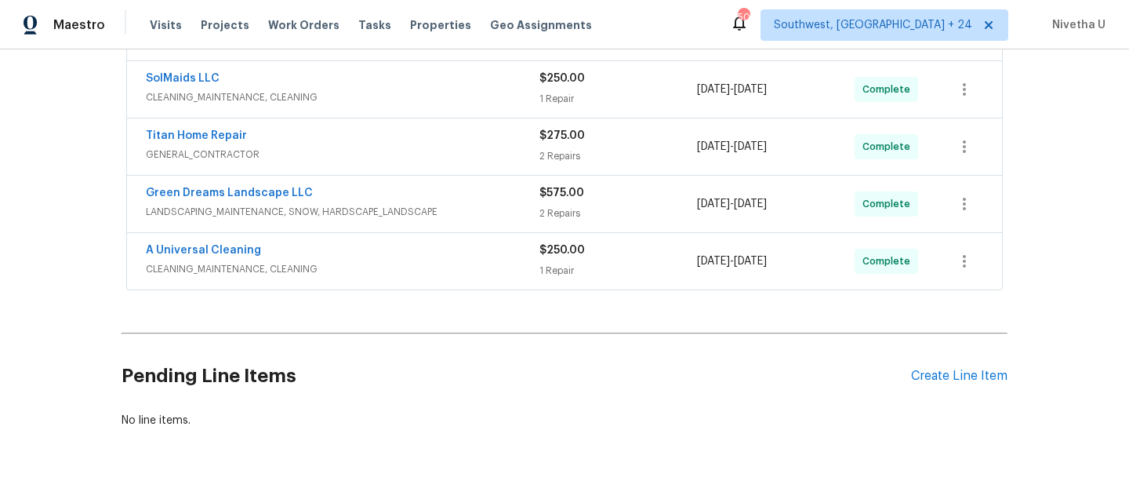
click at [467, 154] on span "GENERAL_CONTRACTOR" at bounding box center [343, 155] width 394 height 16
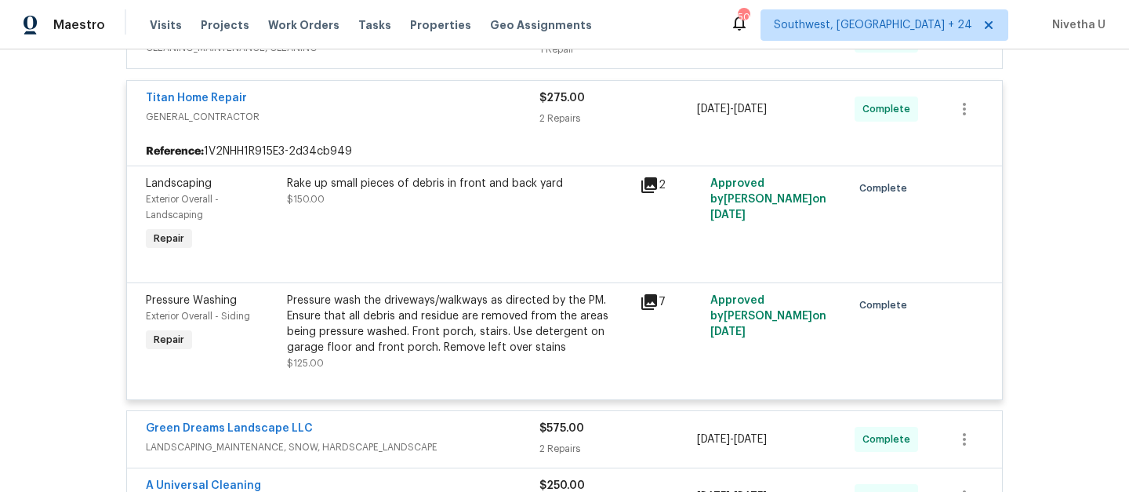
scroll to position [424, 0]
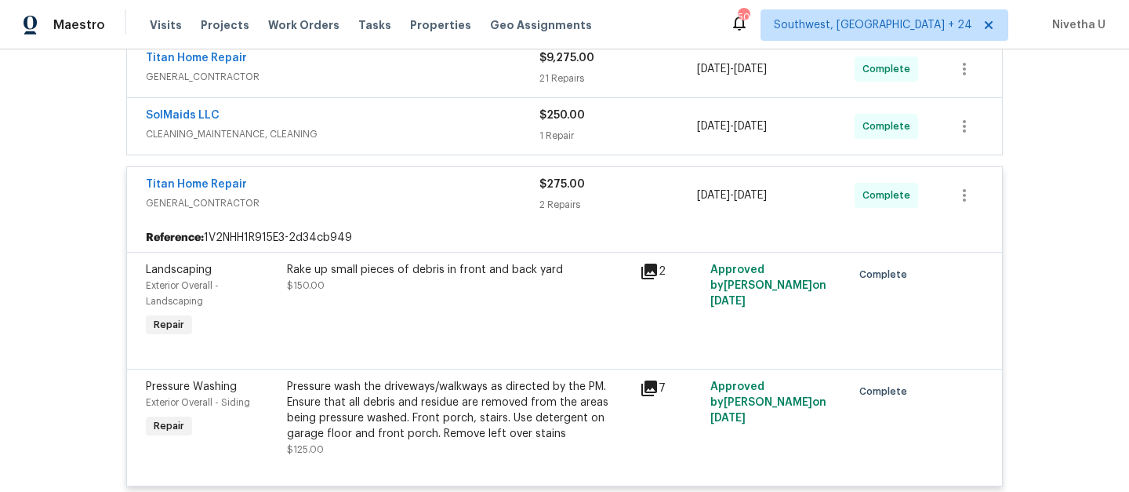
click at [473, 205] on span "GENERAL_CONTRACTOR" at bounding box center [343, 203] width 394 height 16
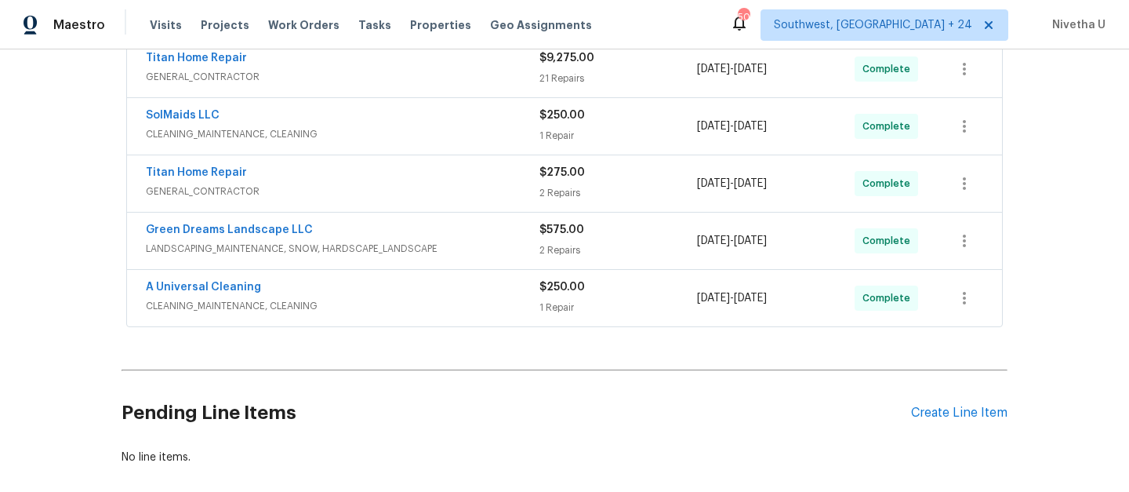
click at [444, 126] on span "CLEANING_MAINTENANCE, CLEANING" at bounding box center [343, 134] width 394 height 16
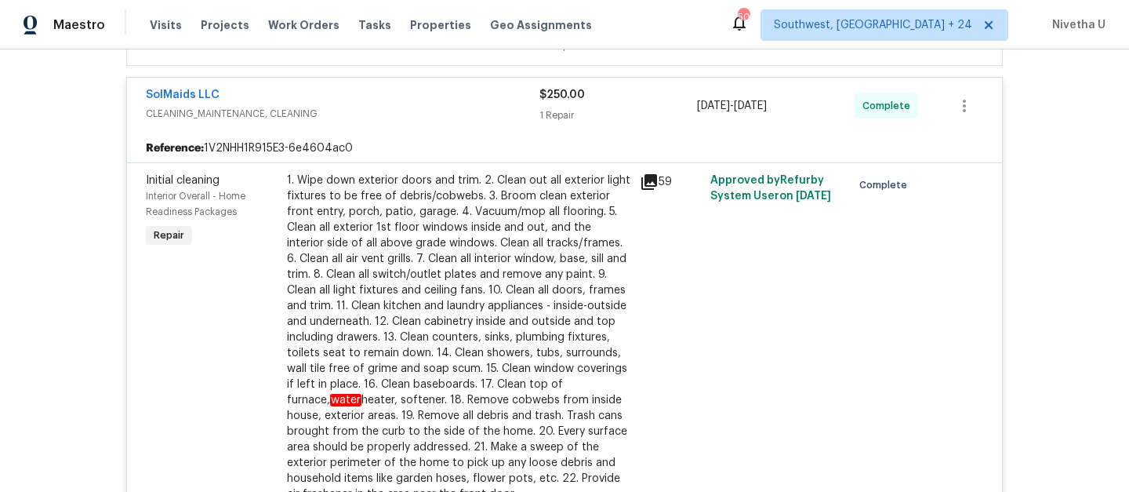
scroll to position [454, 0]
click at [452, 143] on div "Reference: 1V2NHH1R915E3-6e4604ac0" at bounding box center [564, 150] width 875 height 28
click at [449, 120] on span "CLEANING_MAINTENANCE, CLEANING" at bounding box center [343, 116] width 394 height 16
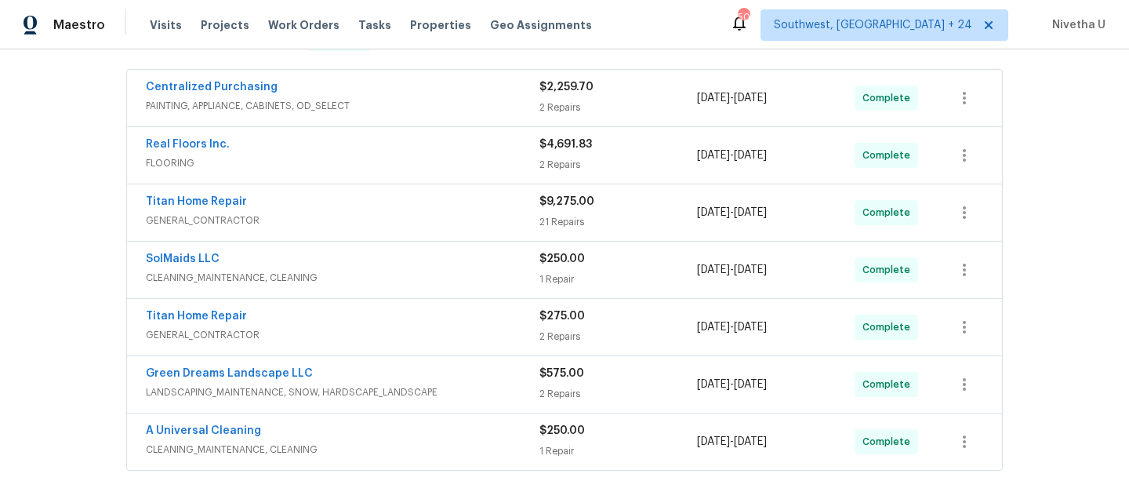
scroll to position [275, 0]
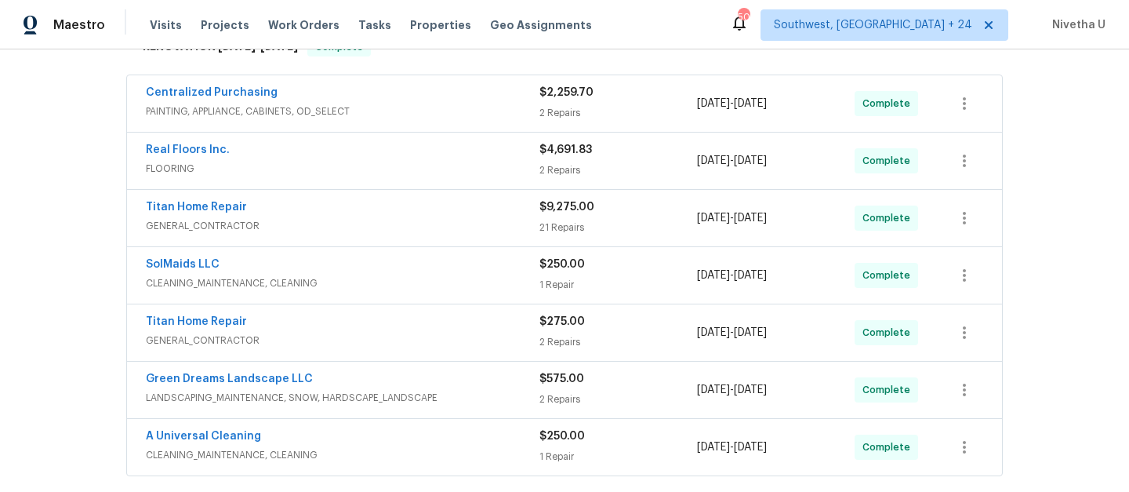
click at [447, 209] on div "Titan Home Repair" at bounding box center [343, 208] width 394 height 19
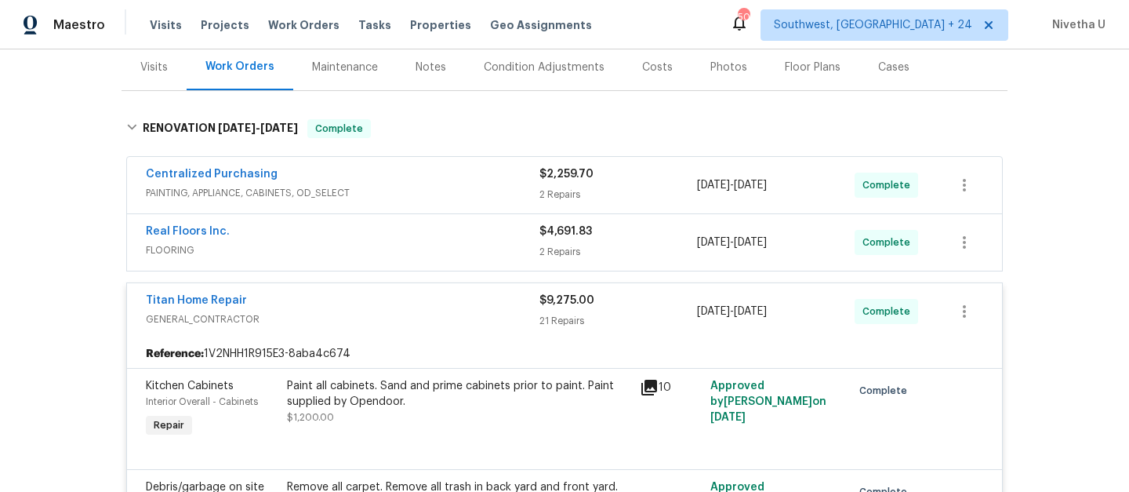
scroll to position [176, 0]
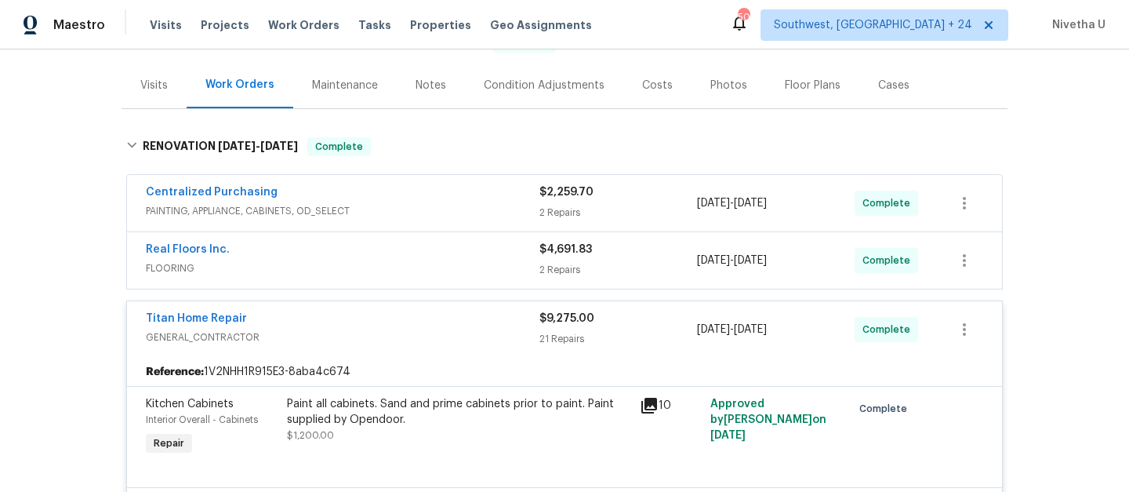
click at [399, 332] on span "GENERAL_CONTRACTOR" at bounding box center [343, 337] width 394 height 16
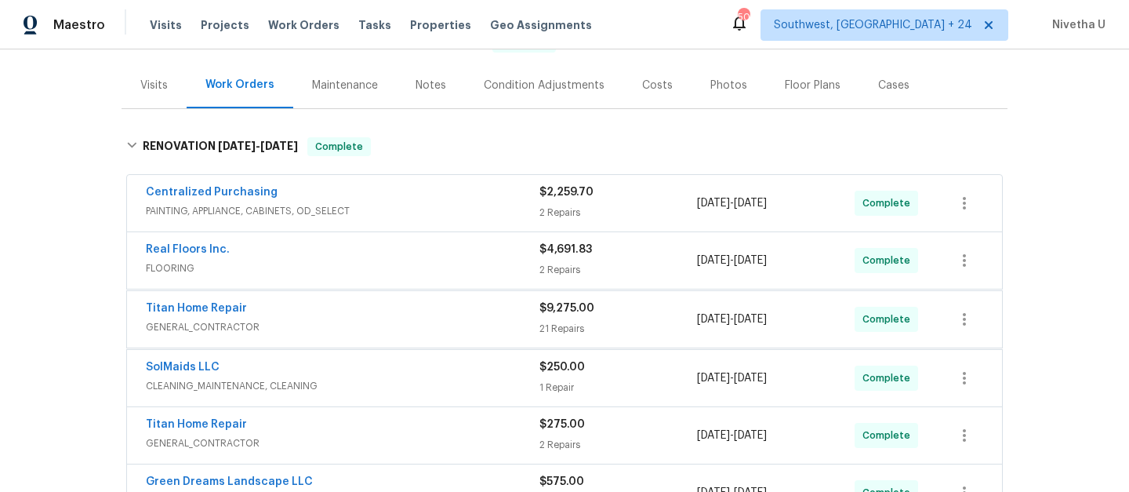
click at [386, 278] on div "Real Floors Inc. FLOORING" at bounding box center [343, 261] width 394 height 38
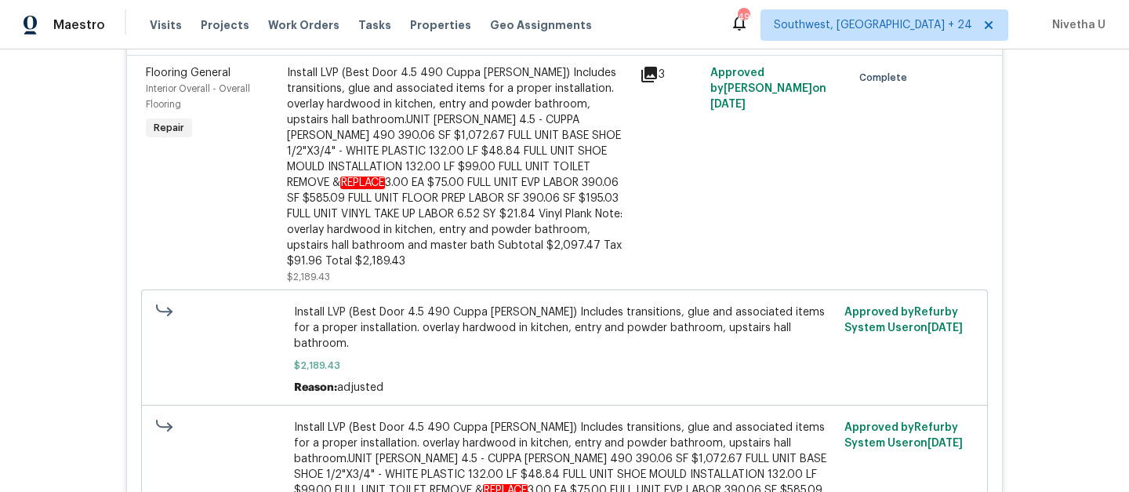
scroll to position [352, 0]
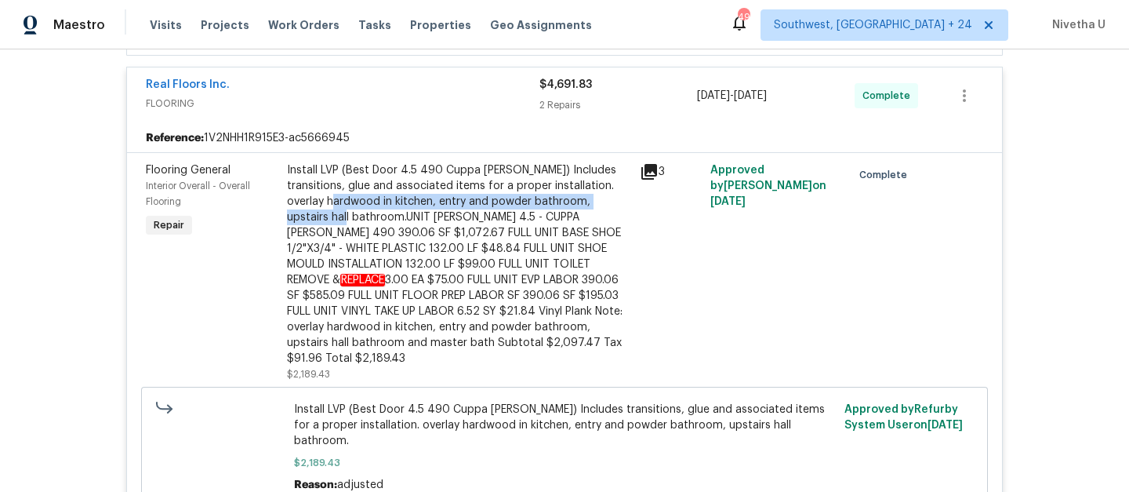
drag, startPoint x: 345, startPoint y: 205, endPoint x: 331, endPoint y: 220, distance: 20.5
click at [331, 220] on div "Install LVP (Best Door 4.5 490 Cuppa [PERSON_NAME]) Includes transitions, glue …" at bounding box center [458, 264] width 343 height 204
copy div "kitchen, entry and powder bathroom, upstairs hall bathroom"
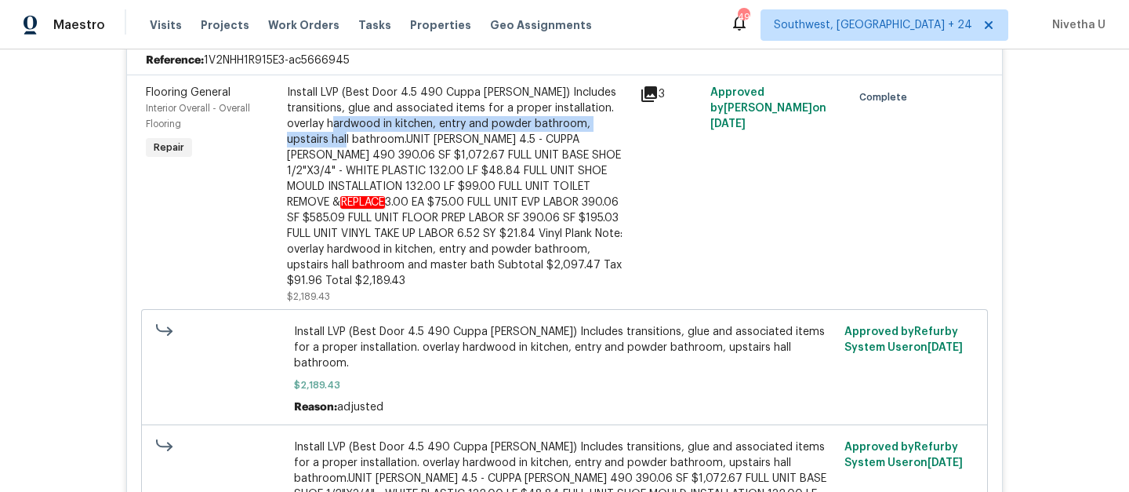
scroll to position [185, 0]
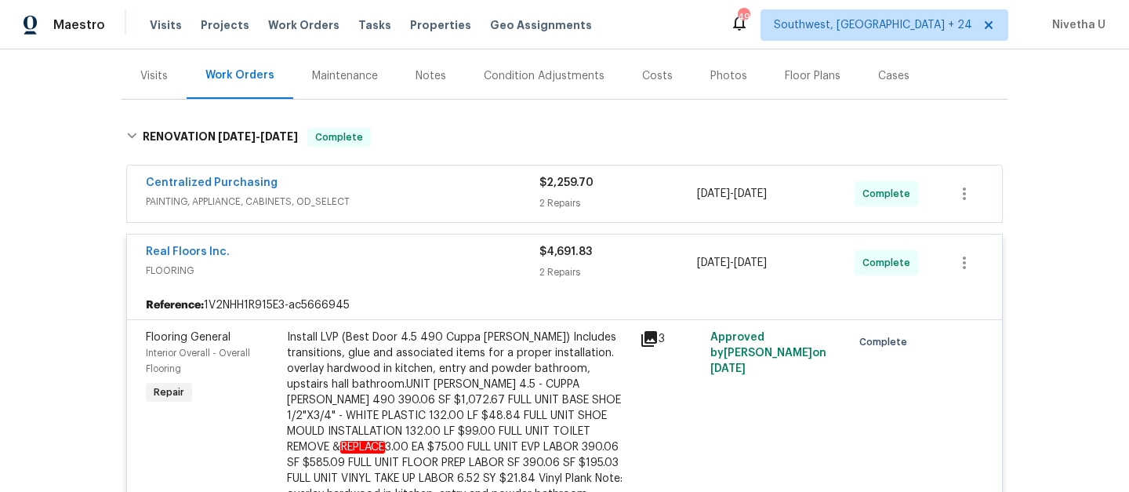
click at [499, 243] on div "Real Floors Inc. FLOORING $4,691.83 2 Repairs [DATE] - [DATE] Complete" at bounding box center [564, 262] width 875 height 56
click at [497, 259] on div "Real Floors Inc." at bounding box center [343, 253] width 394 height 19
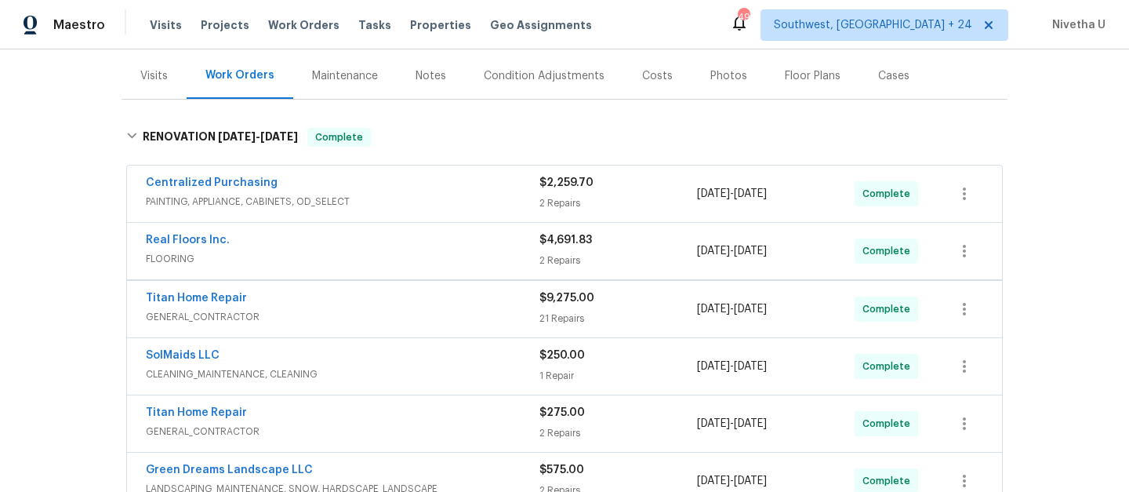
click at [467, 175] on div "Centralized Purchasing" at bounding box center [343, 184] width 394 height 19
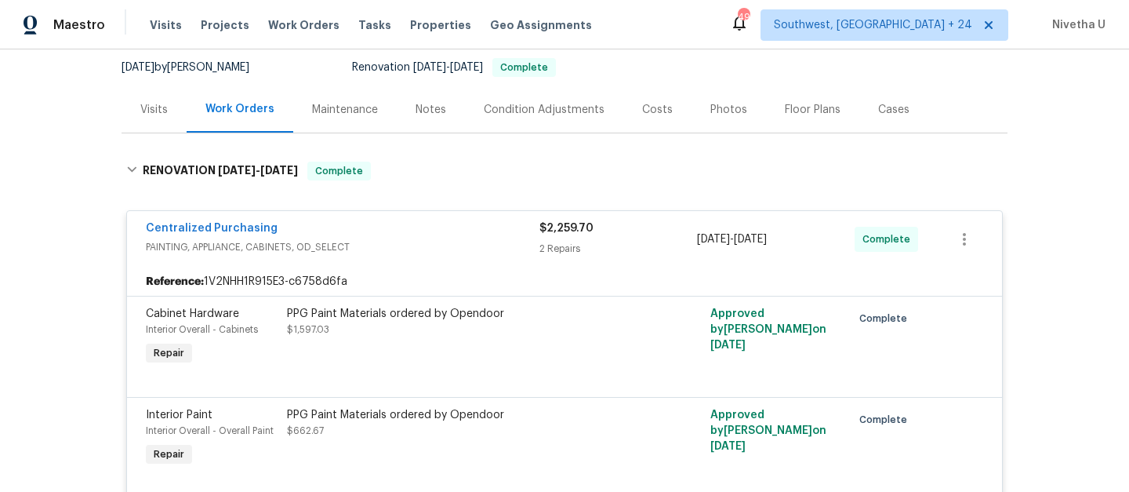
scroll to position [143, 0]
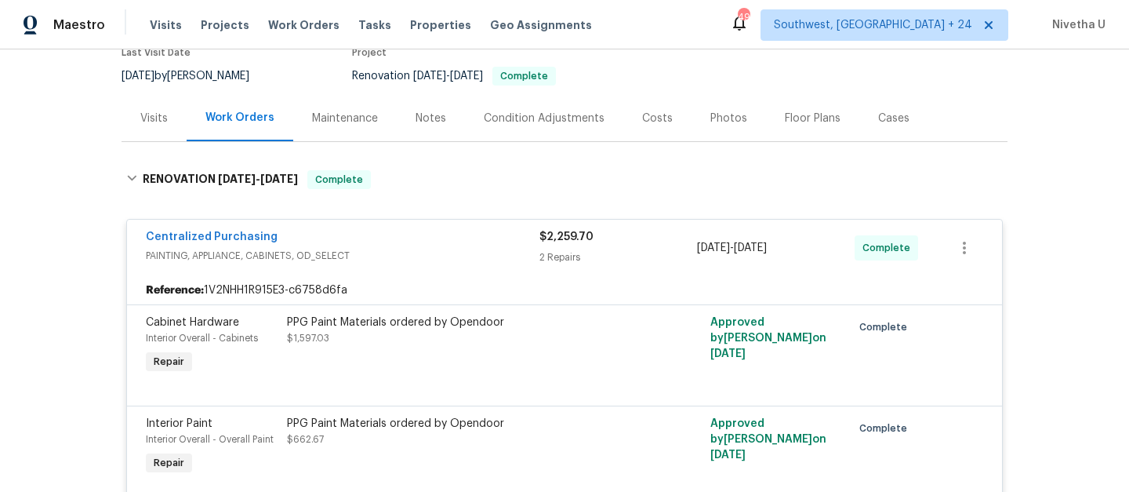
click at [426, 234] on div "Centralized Purchasing" at bounding box center [343, 238] width 394 height 19
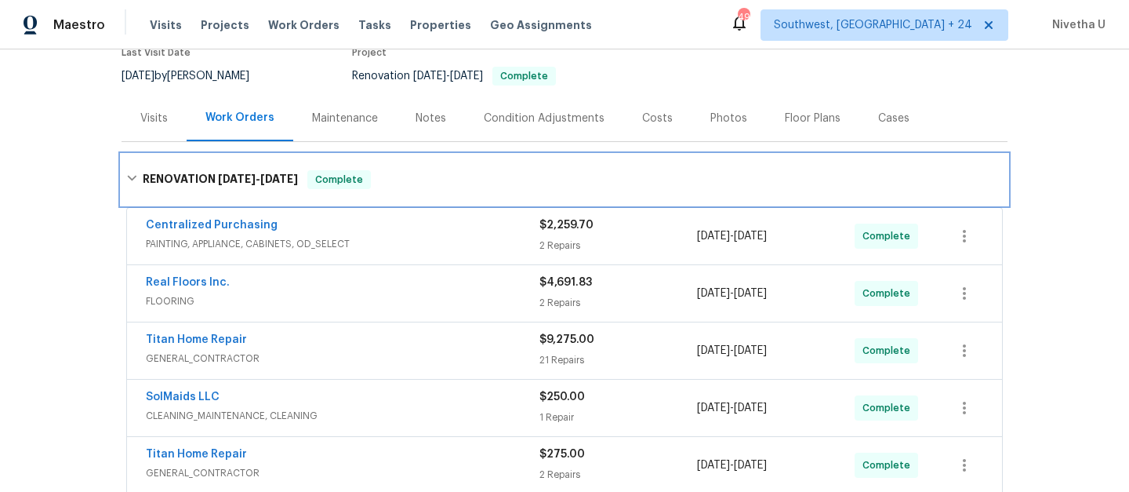
click at [419, 190] on div "RENOVATION [DATE] - [DATE] Complete" at bounding box center [565, 179] width 886 height 50
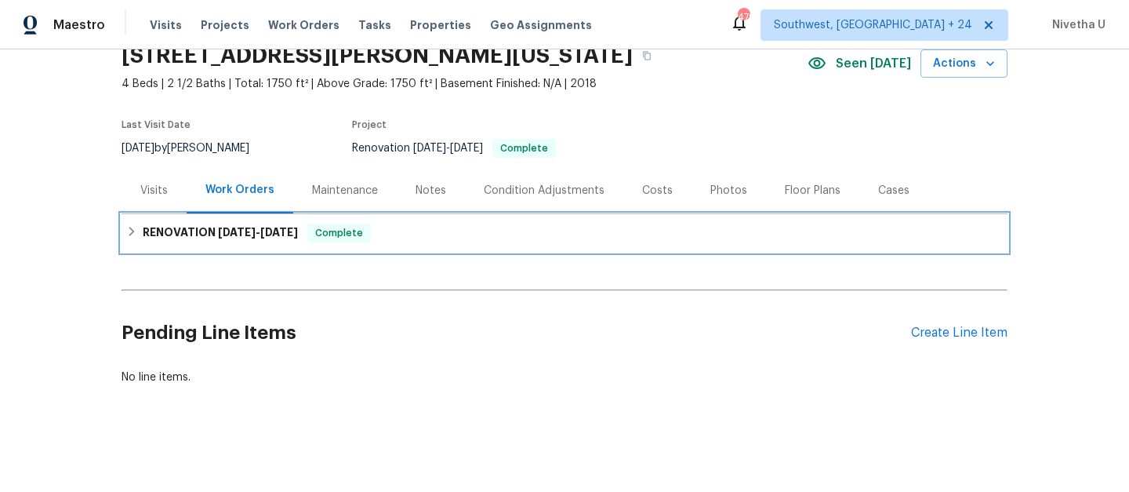
scroll to position [0, 0]
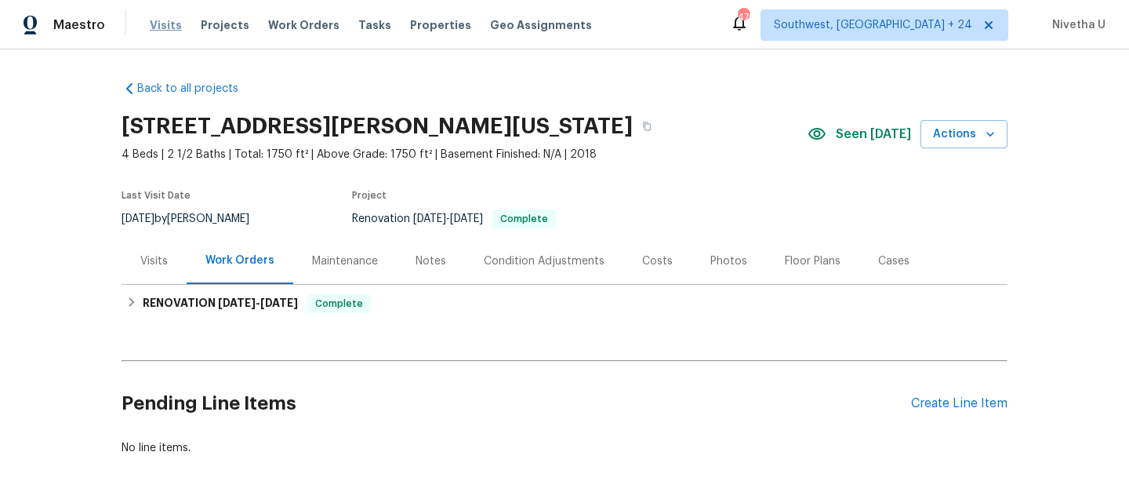
click at [161, 21] on span "Visits" at bounding box center [166, 25] width 32 height 16
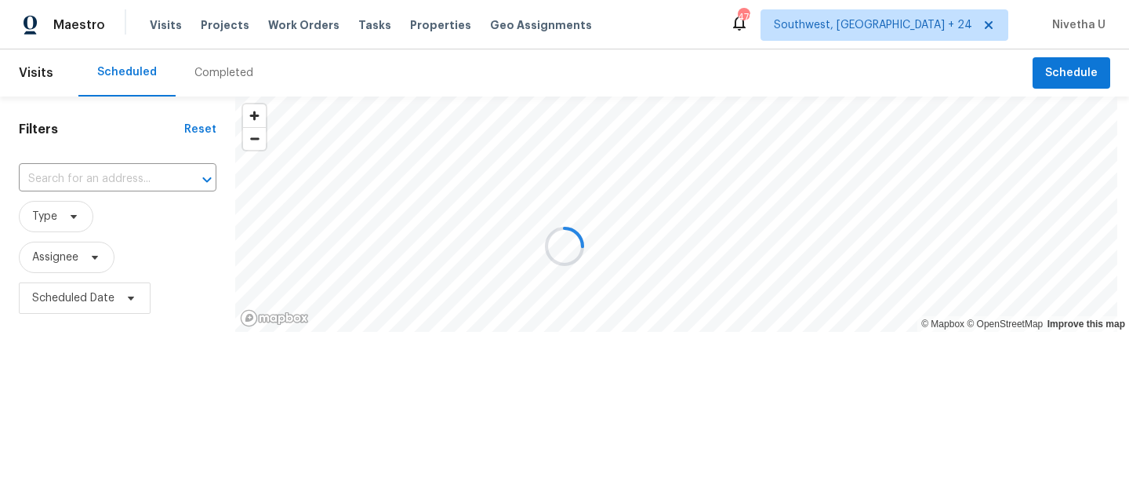
click at [277, 30] on div at bounding box center [564, 246] width 1129 height 492
click at [297, 20] on div at bounding box center [564, 246] width 1129 height 492
click at [284, 27] on div at bounding box center [564, 246] width 1129 height 492
click at [306, 38] on div at bounding box center [564, 246] width 1129 height 492
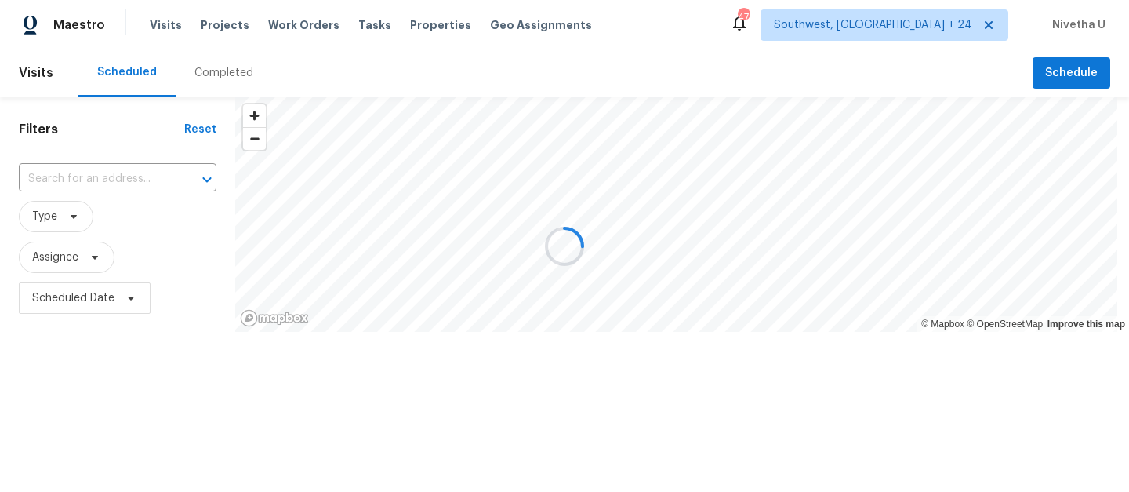
click at [296, 27] on div at bounding box center [564, 246] width 1129 height 492
click at [273, 31] on div at bounding box center [564, 246] width 1129 height 492
click at [277, 31] on div at bounding box center [564, 246] width 1129 height 492
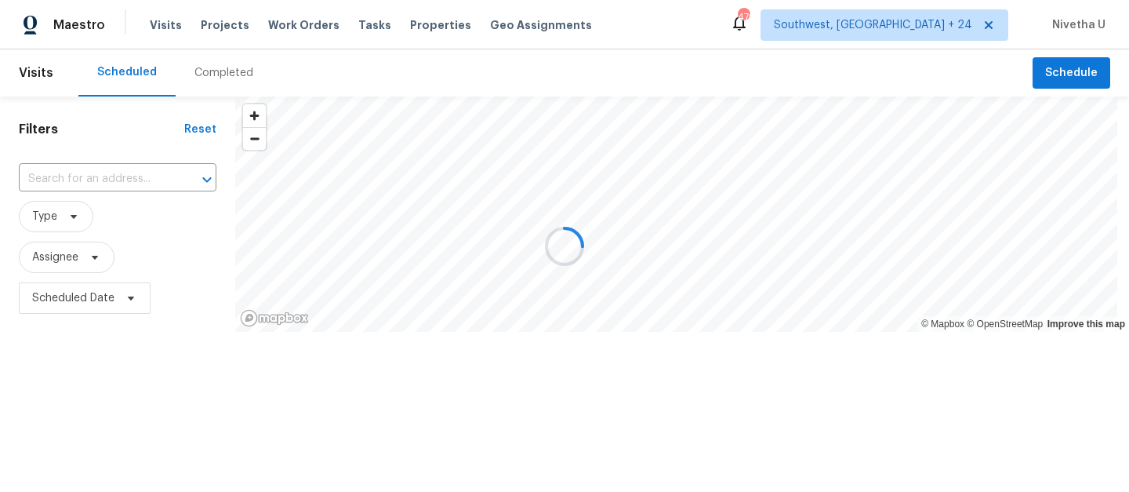
click at [296, 23] on div at bounding box center [564, 246] width 1129 height 492
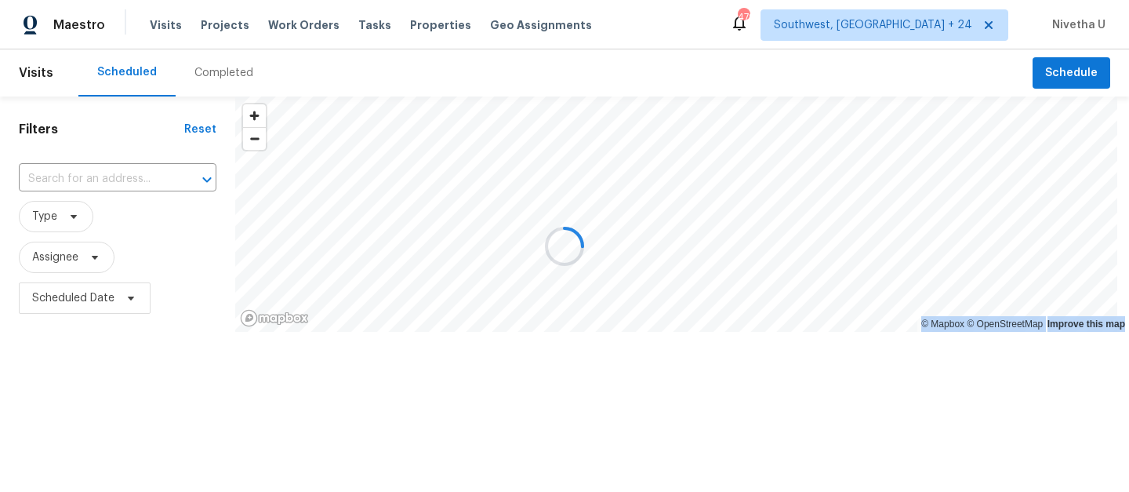
click at [296, 23] on div at bounding box center [564, 246] width 1129 height 492
